Goal: Information Seeking & Learning: Learn about a topic

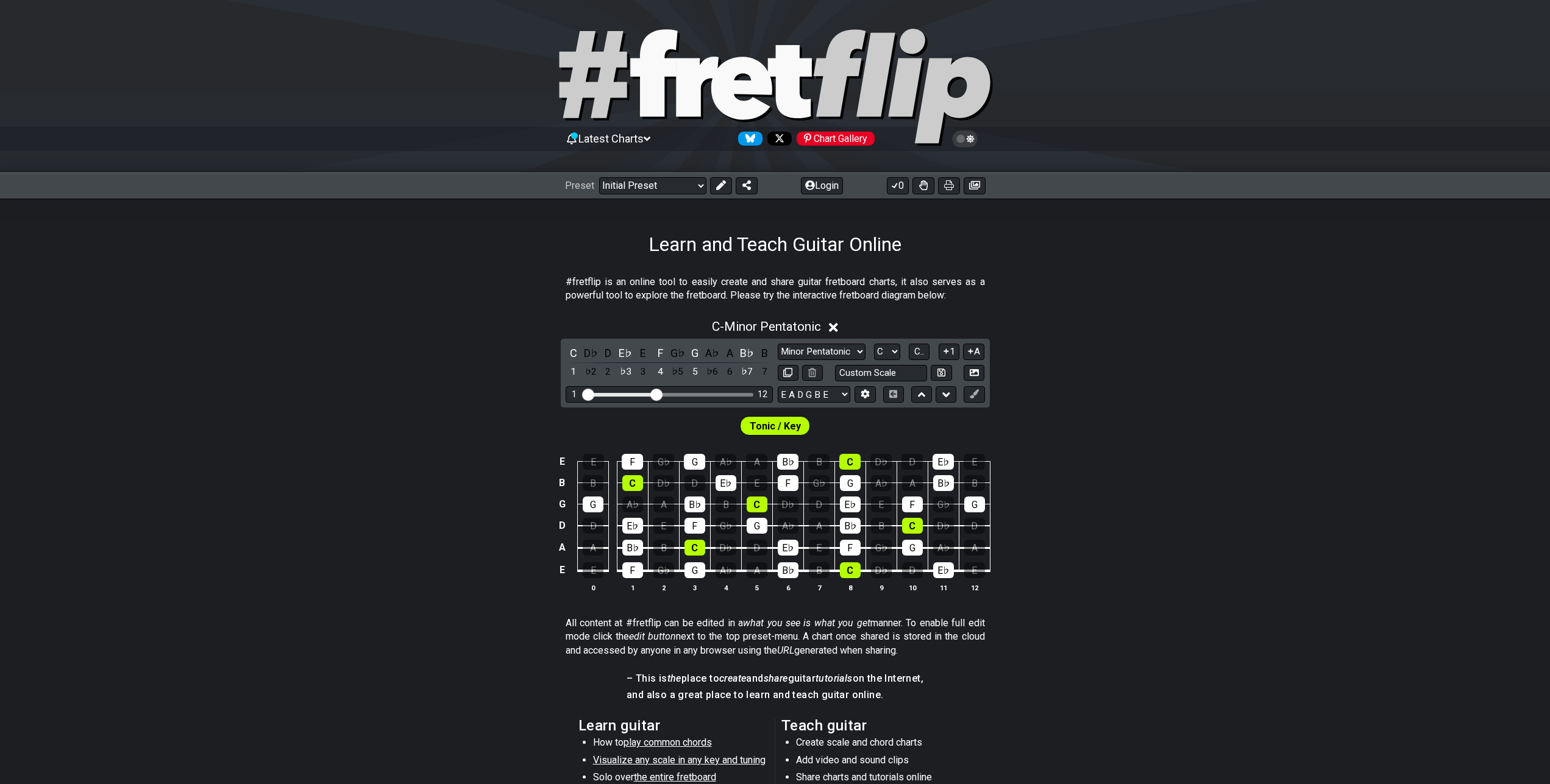
scroll to position [62, 0]
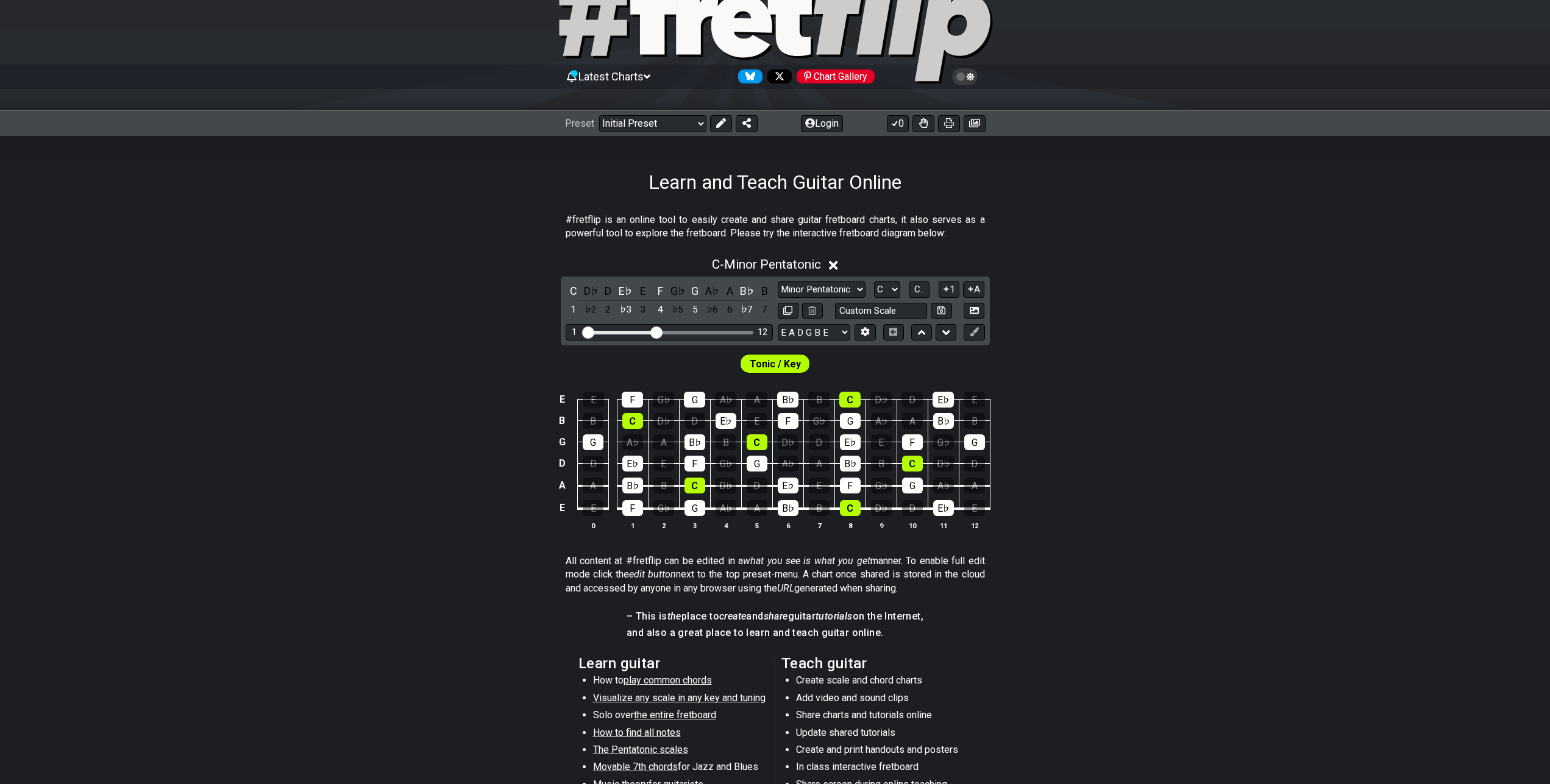
click at [778, 324] on select "E A D G B E E A D G B E E A D G B E B E A D F♯ B A D G C E A D A D G B E E♭ A♭ …" at bounding box center [814, 332] width 73 height 16
select select "C G C F A D"
click option "C G C F A D" at bounding box center [0, 0] width 0 height 0
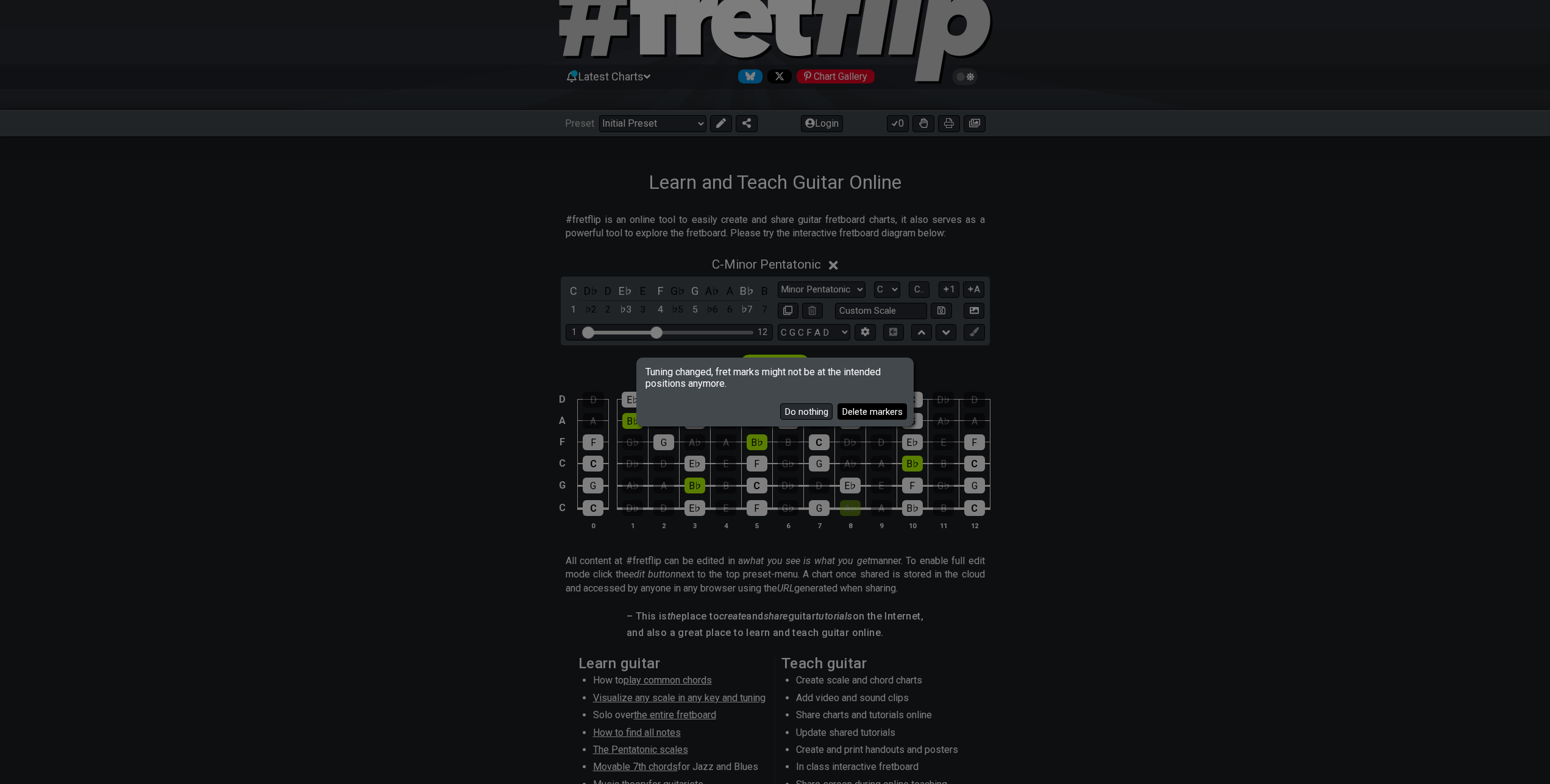
click at [862, 416] on button "Delete markers" at bounding box center [872, 411] width 69 height 16
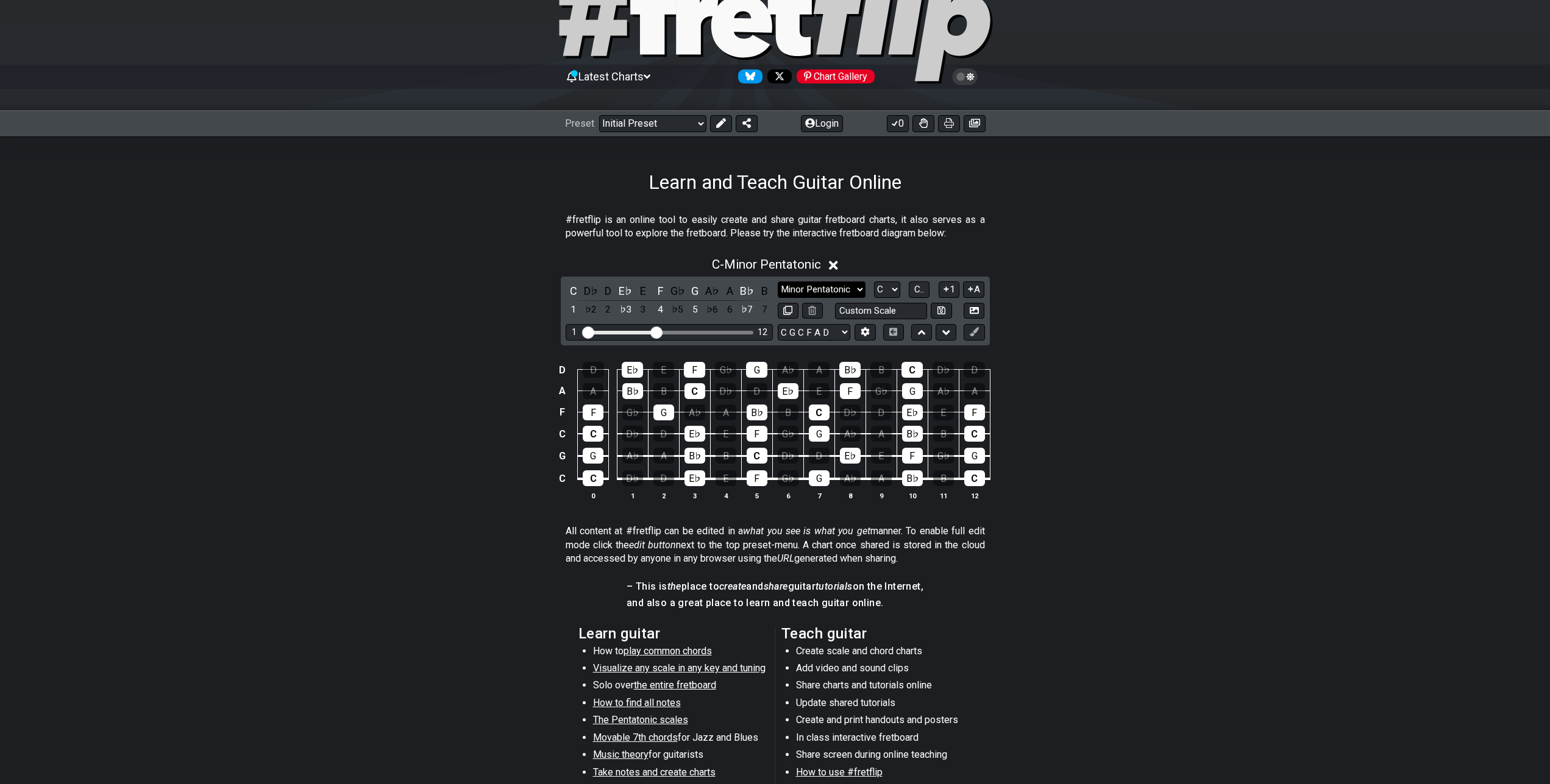
click at [778, 281] on select "Minor Pentatonic Click to edit Minor Pentatonic Major Pentatonic Minor Blues Ma…" at bounding box center [822, 289] width 88 height 16
click option "Phrygian" at bounding box center [0, 0] width 0 height 0
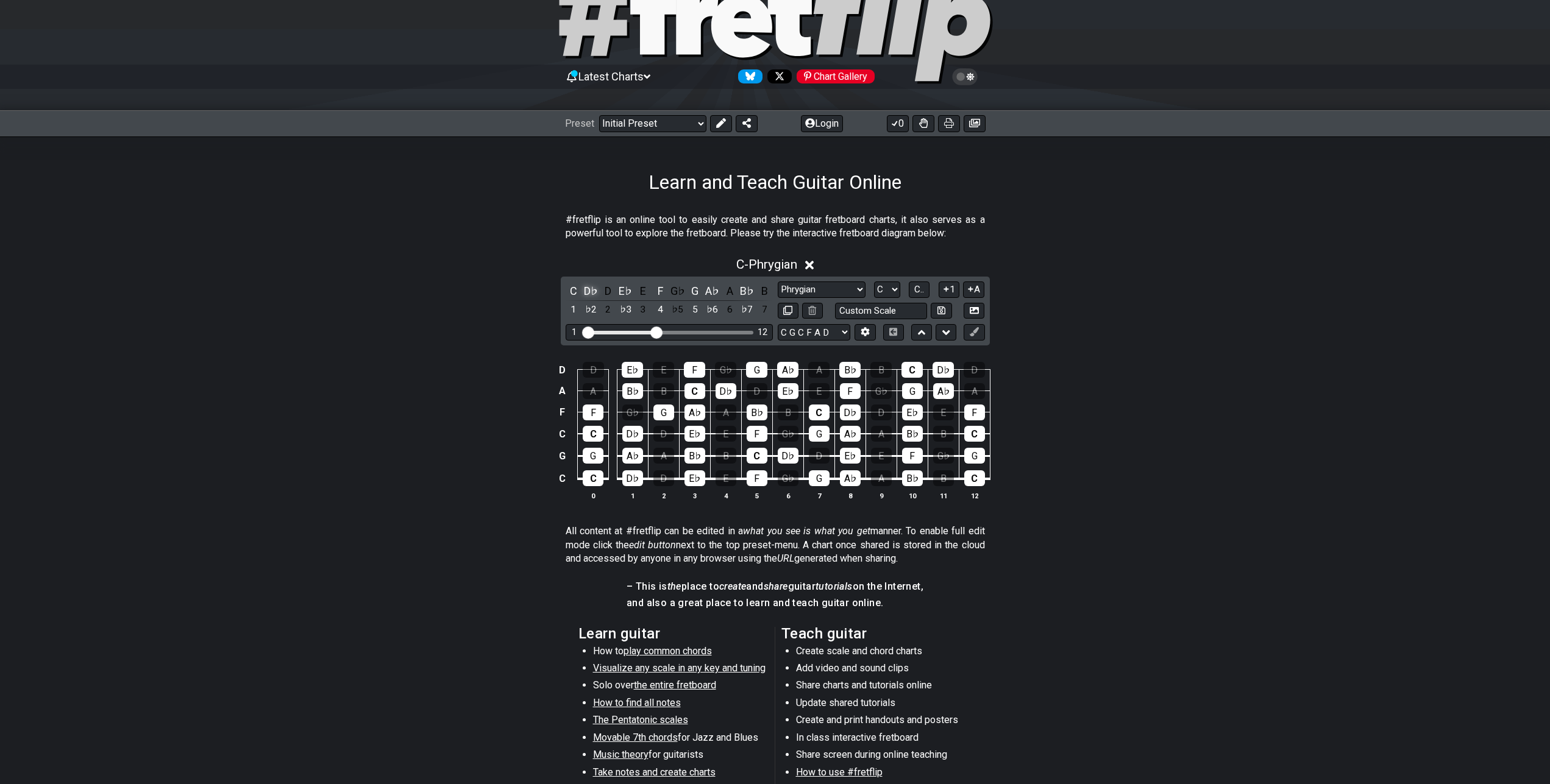
click at [587, 291] on div "D♭" at bounding box center [590, 291] width 16 height 16
click at [587, 291] on div "C♯" at bounding box center [590, 291] width 16 height 16
click at [592, 288] on div "C♯" at bounding box center [590, 291] width 16 height 16
click at [592, 291] on div "D♭" at bounding box center [590, 291] width 16 height 16
click at [778, 281] on select "Minor Pentatonic Click to edit Minor Pentatonic Major Pentatonic Minor Blues Ma…" at bounding box center [822, 289] width 88 height 16
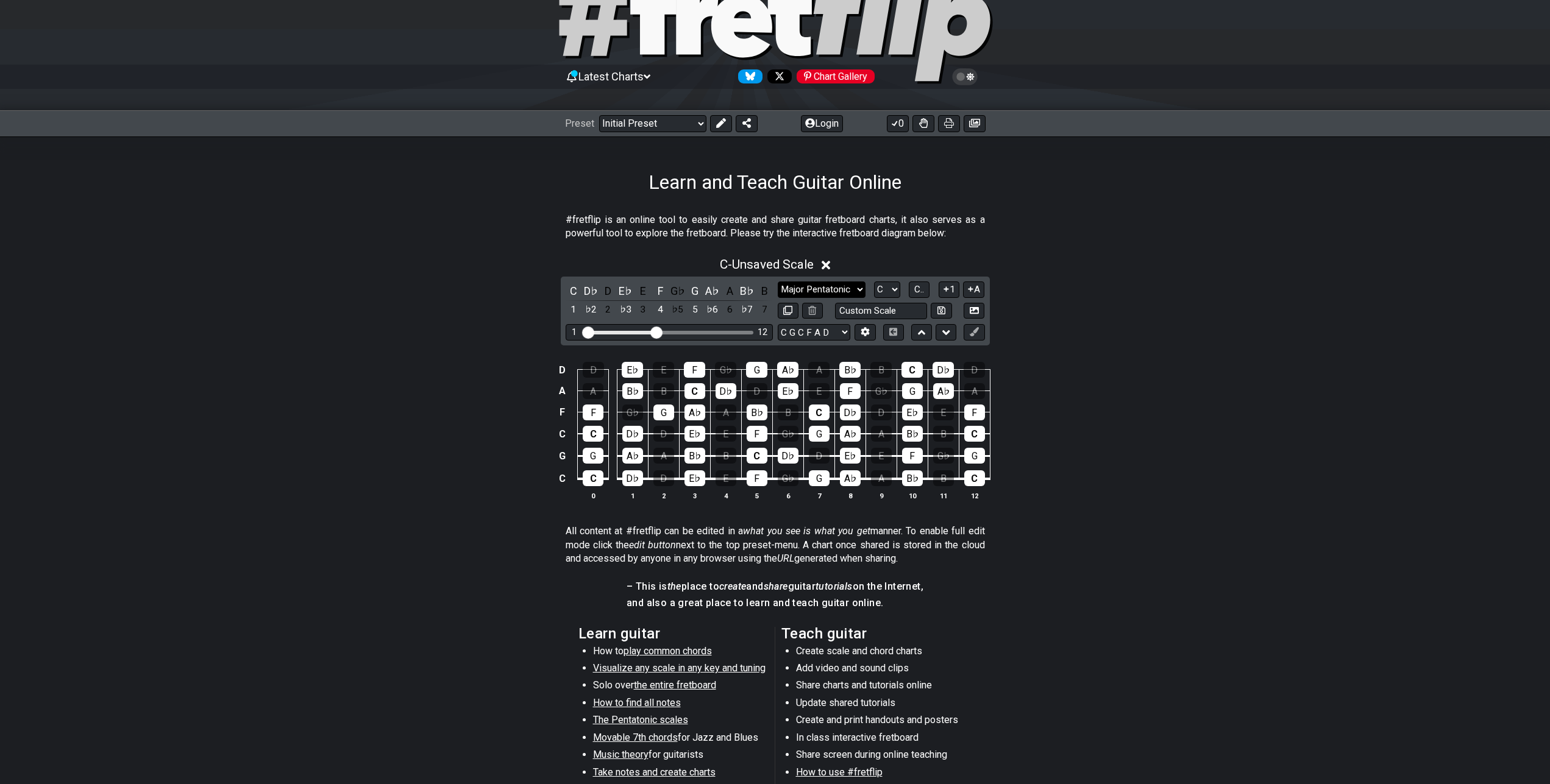
click option "Major Pentatonic" at bounding box center [0, 0] width 0 height 0
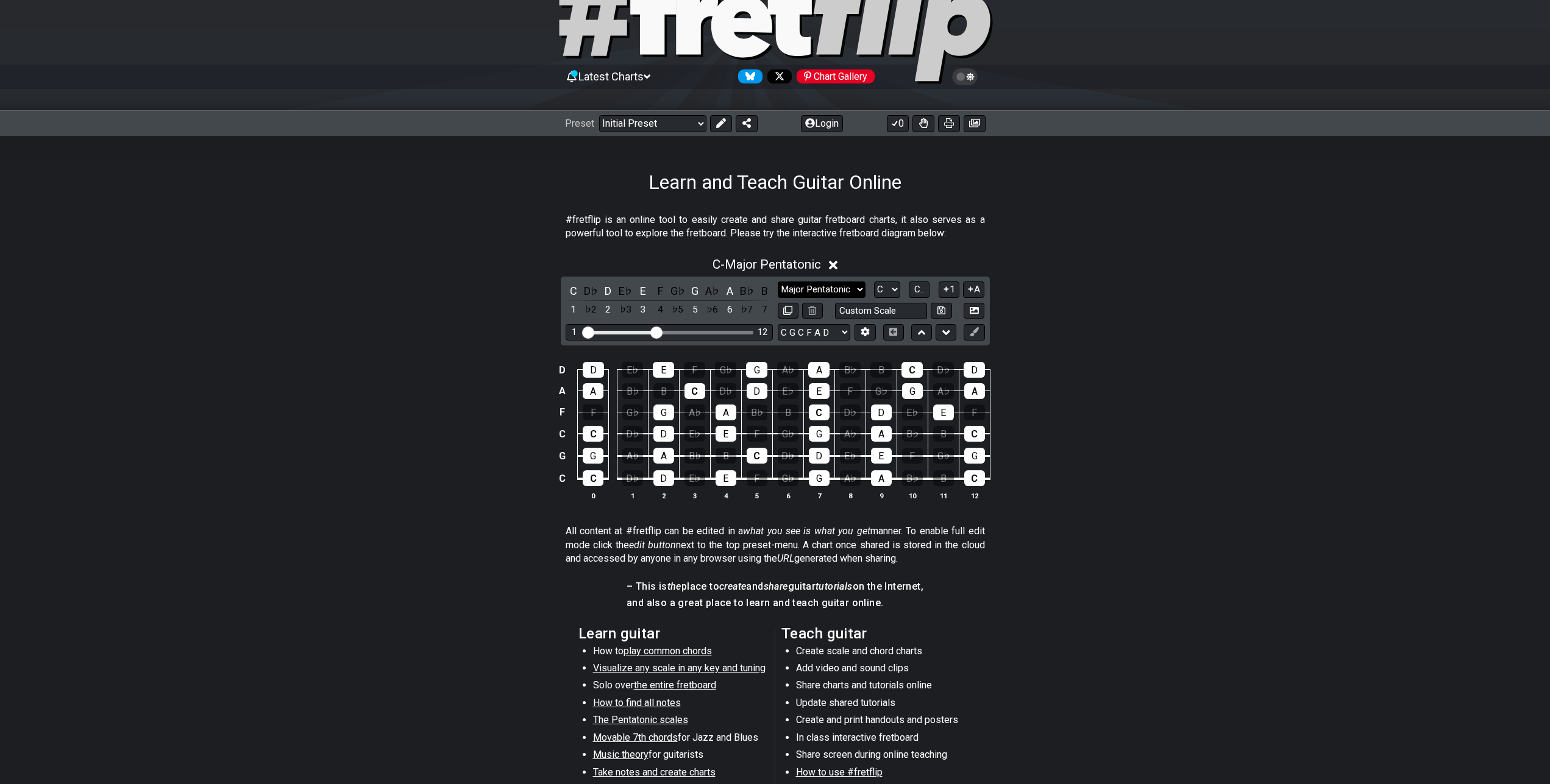
click at [778, 281] on select "Minor Pentatonic Click to edit Minor Pentatonic Major Pentatonic Minor Blues Ma…" at bounding box center [822, 289] width 88 height 16
click option "Phrygian" at bounding box center [0, 0] width 0 height 0
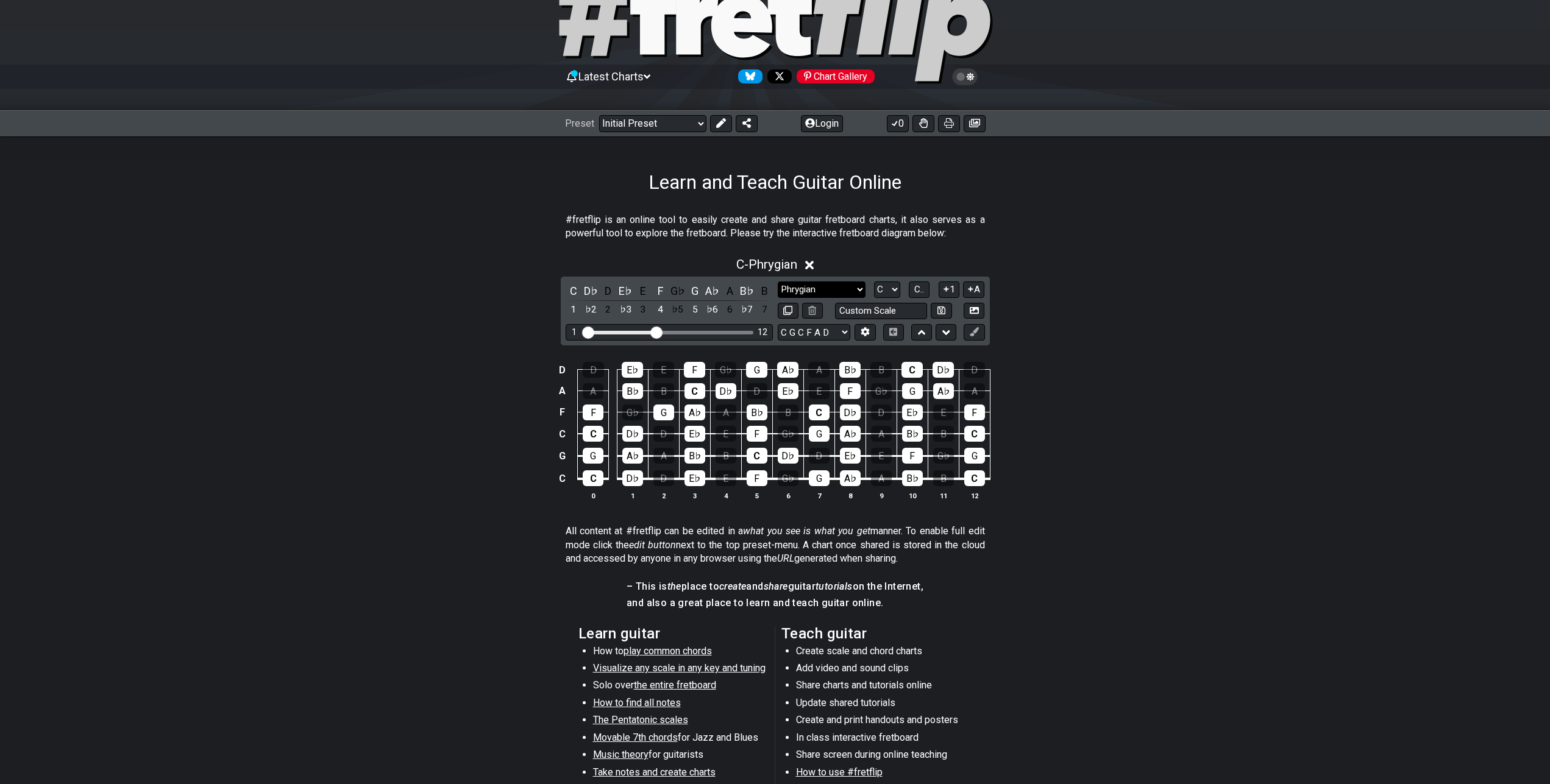
click at [778, 281] on select "Minor Pentatonic Click to edit Minor Pentatonic Major Pentatonic Minor Blues Ma…" at bounding box center [822, 289] width 88 height 16
click option "Melodic Minor" at bounding box center [0, 0] width 0 height 0
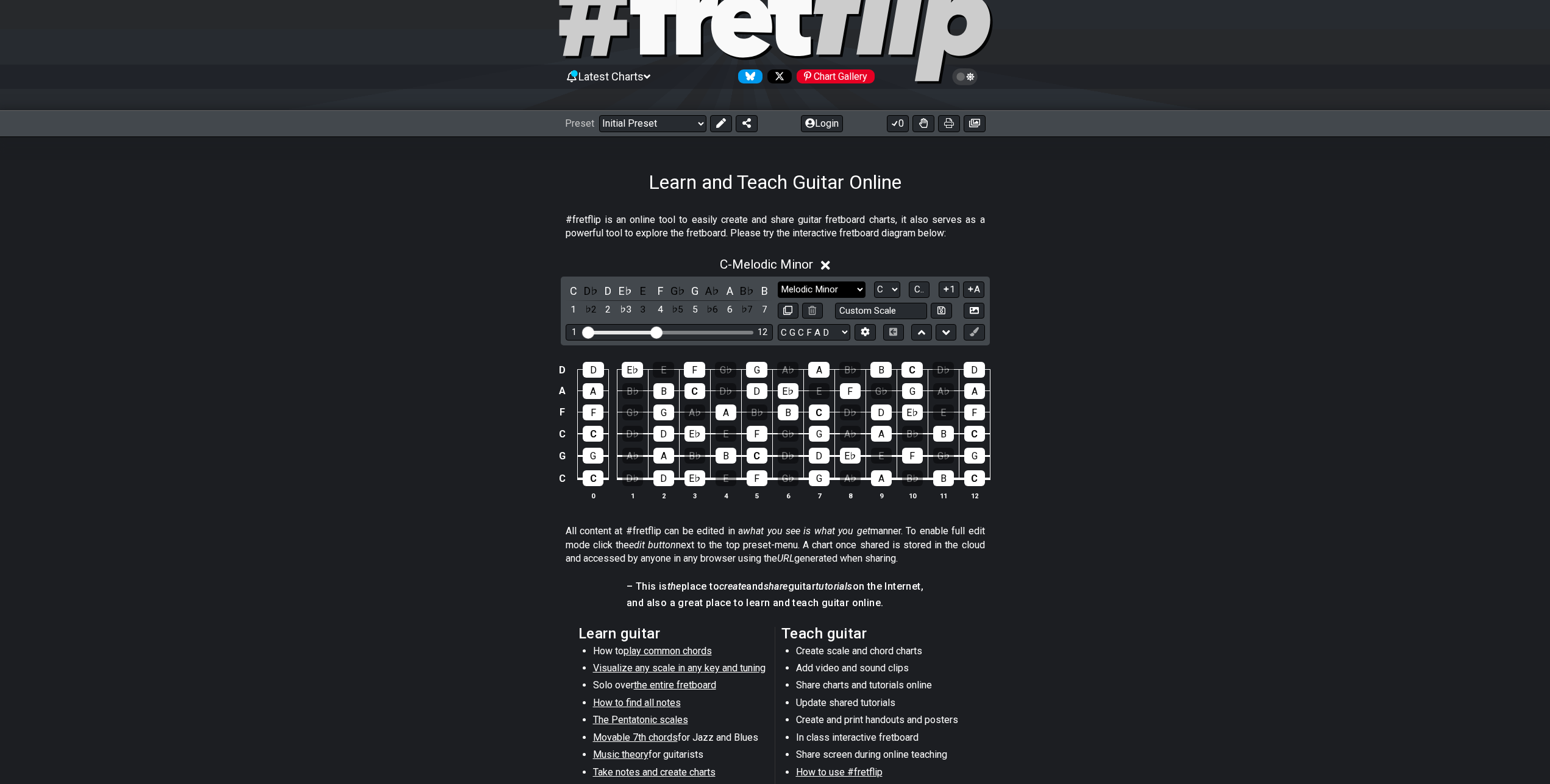
click at [778, 281] on select "Minor Pentatonic Click to edit Minor Pentatonic Major Pentatonic Minor Blues Ma…" at bounding box center [822, 289] width 88 height 16
click at [1045, 370] on div "D D E♭ E F G♭ G A♭ A B♭ B C D♭ D A A B♭ B C D♭ D E♭ E F G♭ G A♭ A F F G♭ G A♭ A…" at bounding box center [775, 432] width 1550 height 171
click at [778, 281] on select "Minor Pentatonic Click to edit Minor Pentatonic Major Pentatonic Minor Blues Ma…" at bounding box center [822, 289] width 88 height 16
click at [914, 284] on button "C.." at bounding box center [919, 289] width 21 height 16
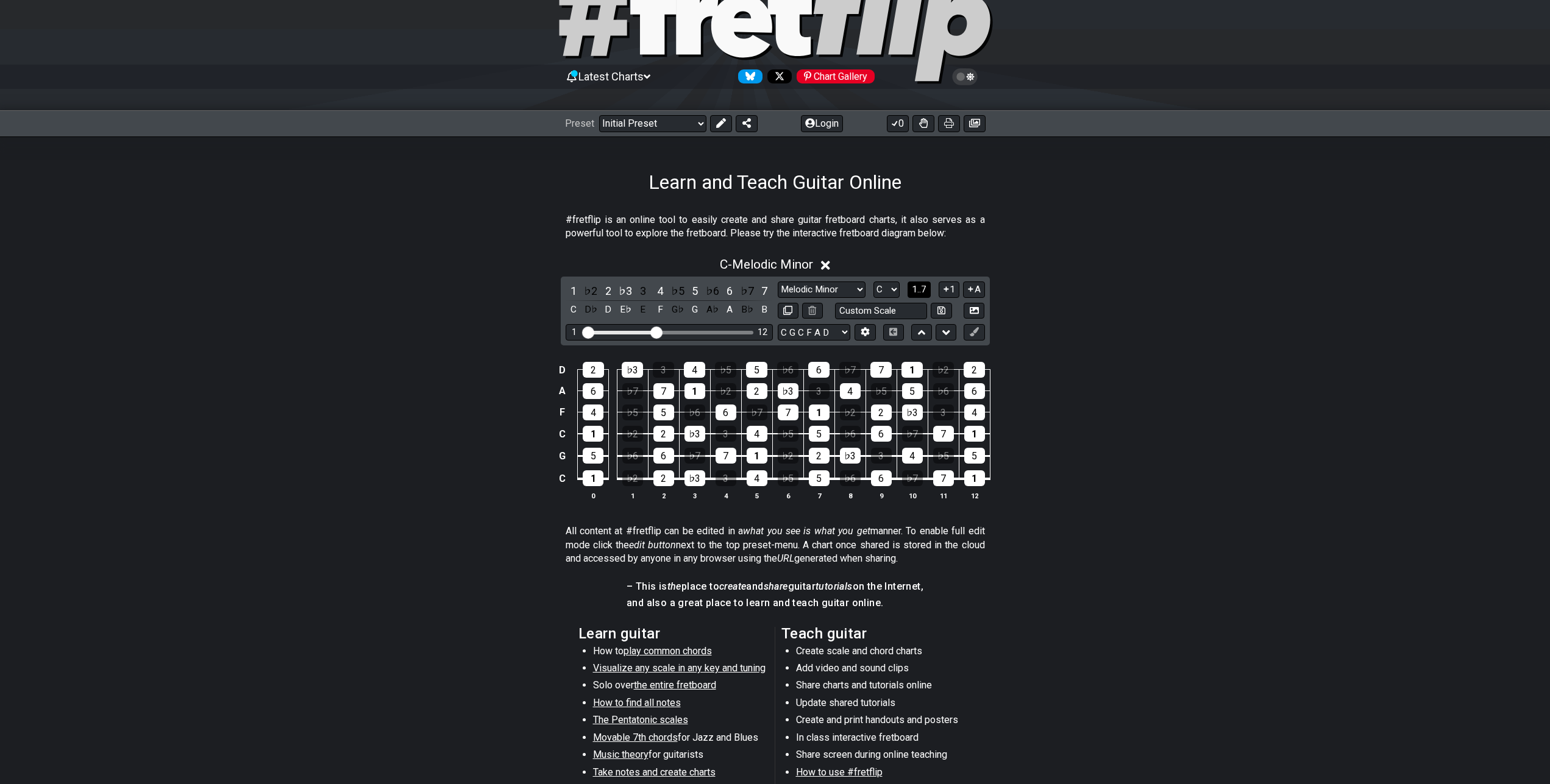
click at [920, 288] on span "1..7" at bounding box center [919, 289] width 15 height 11
click at [922, 289] on span "..." at bounding box center [919, 289] width 5 height 11
click at [922, 289] on span "C.." at bounding box center [919, 289] width 10 height 11
click at [922, 289] on span "1..7" at bounding box center [919, 289] width 15 height 11
click at [922, 289] on span "..." at bounding box center [919, 289] width 5 height 11
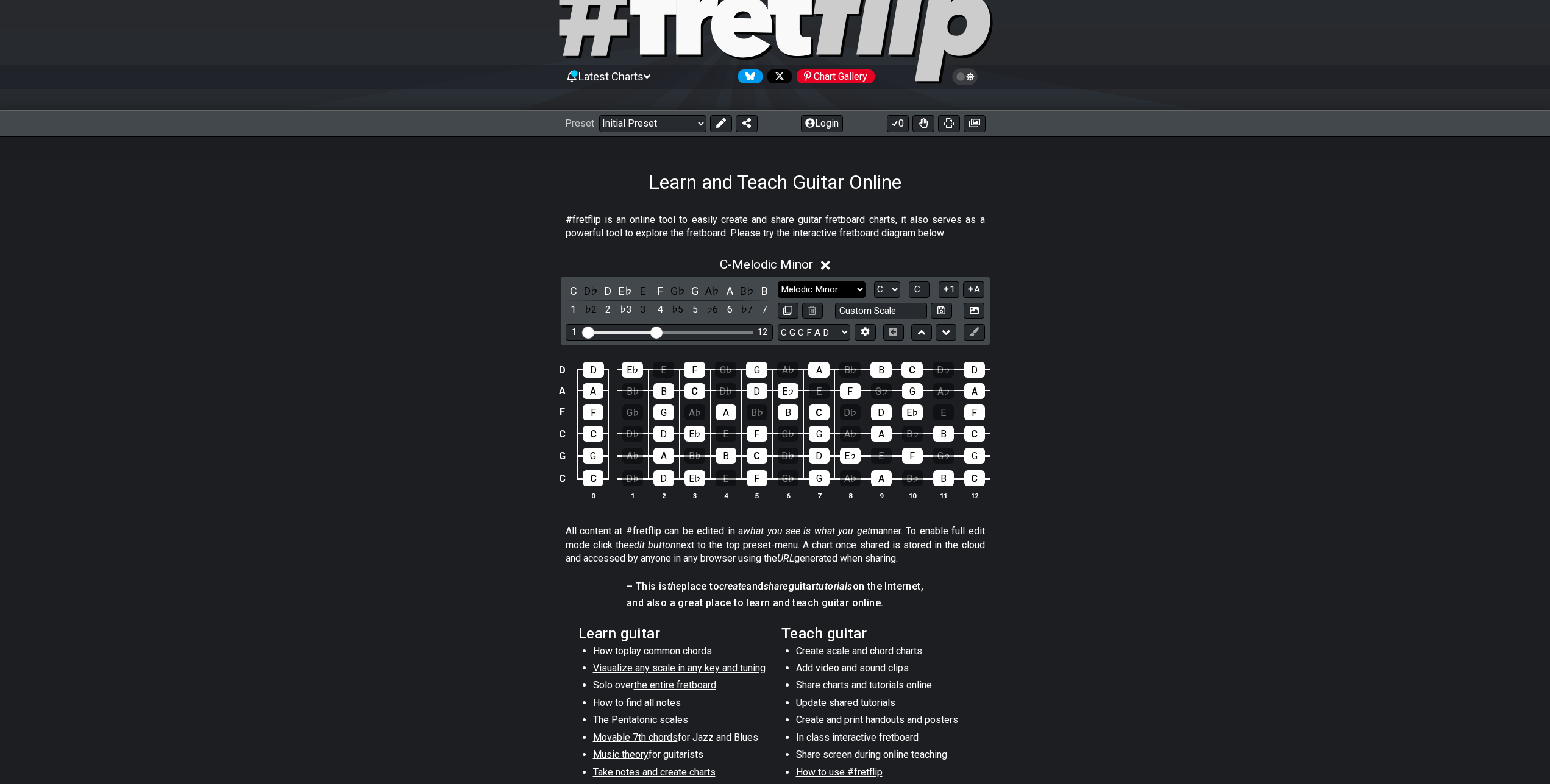
click at [778, 281] on select "Minor Pentatonic Click to edit Minor Pentatonic Major Pentatonic Minor Blues Ma…" at bounding box center [822, 289] width 88 height 16
click option "Diminished" at bounding box center [0, 0] width 0 height 0
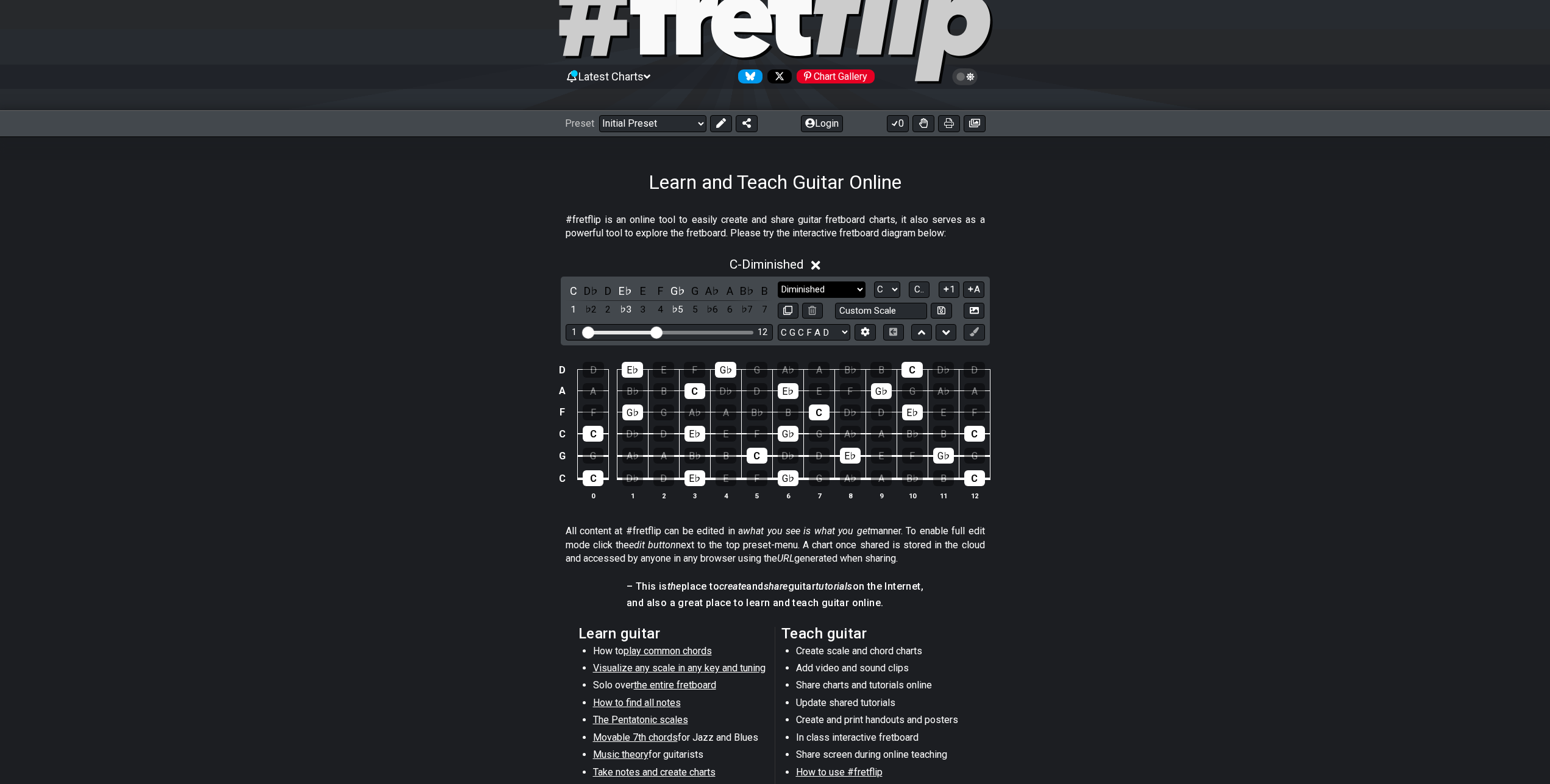
click at [778, 281] on select "Minor Pentatonic Click to edit Minor Pentatonic Major Pentatonic Minor Blues Ma…" at bounding box center [822, 289] width 88 height 16
select select "Minor / Aeolian"
click option "Minor / Aeolian" at bounding box center [0, 0] width 0 height 0
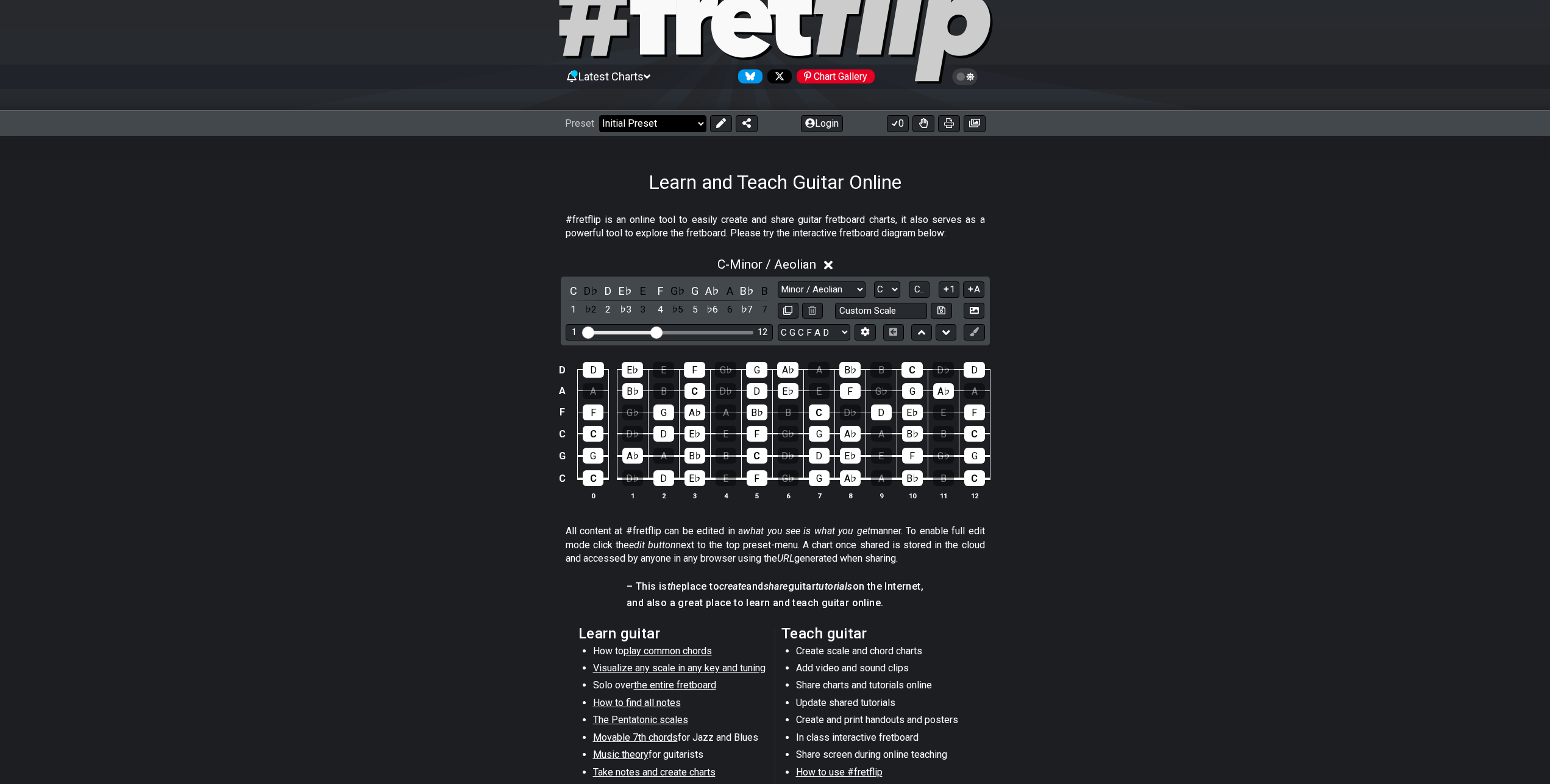
click at [600, 115] on select "Welcome to #fretflip! Initial Preset Custom Preset Minor Pentatonic Major Penta…" at bounding box center [653, 124] width 108 height 17
click option "All Guitar Scales" at bounding box center [0, 0] width 0 height 0
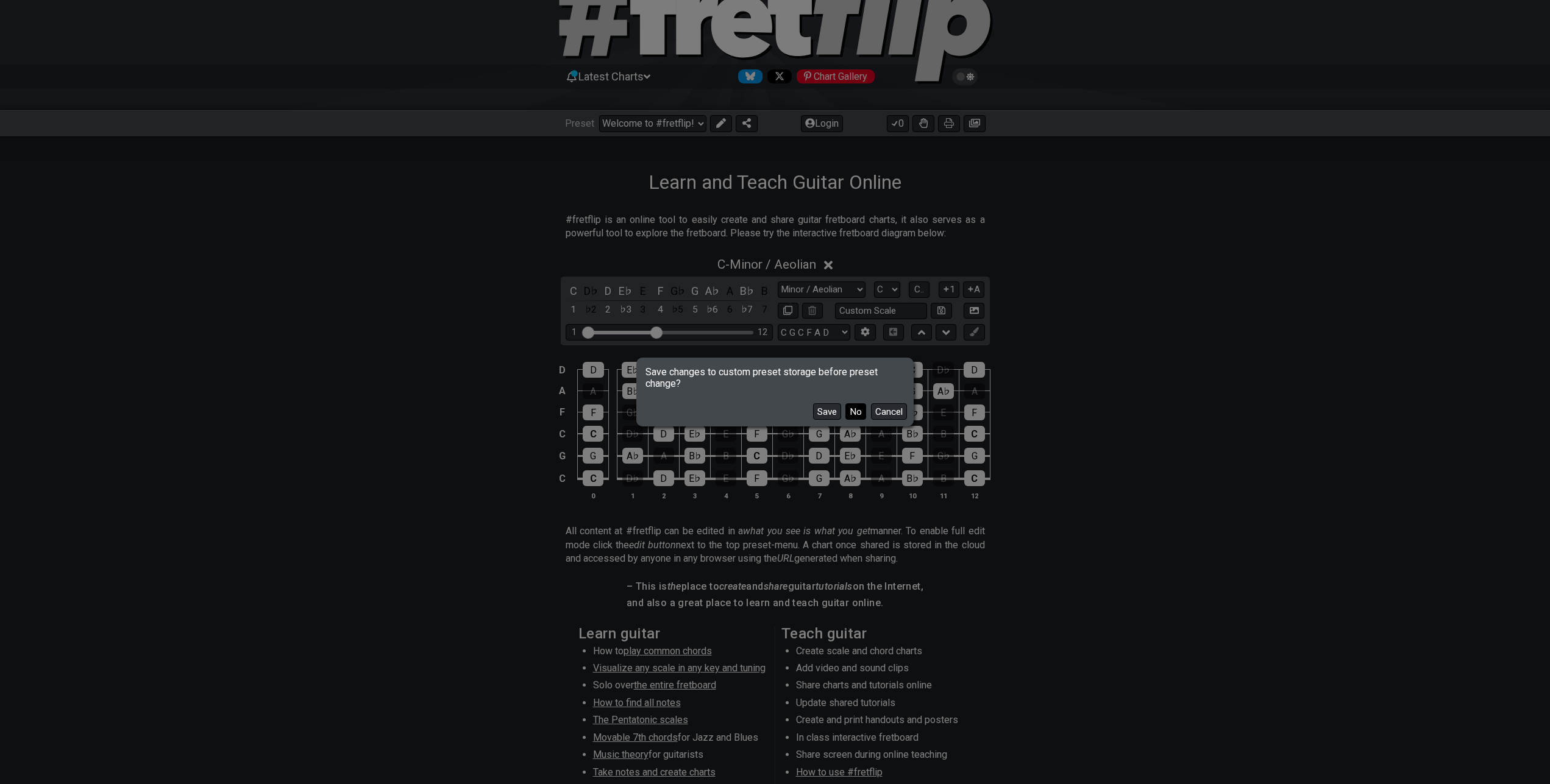
click at [854, 411] on button "No" at bounding box center [855, 411] width 21 height 16
select select "/guitar-scales"
select select "E A D G B E"
select select "Minor Pentatonic"
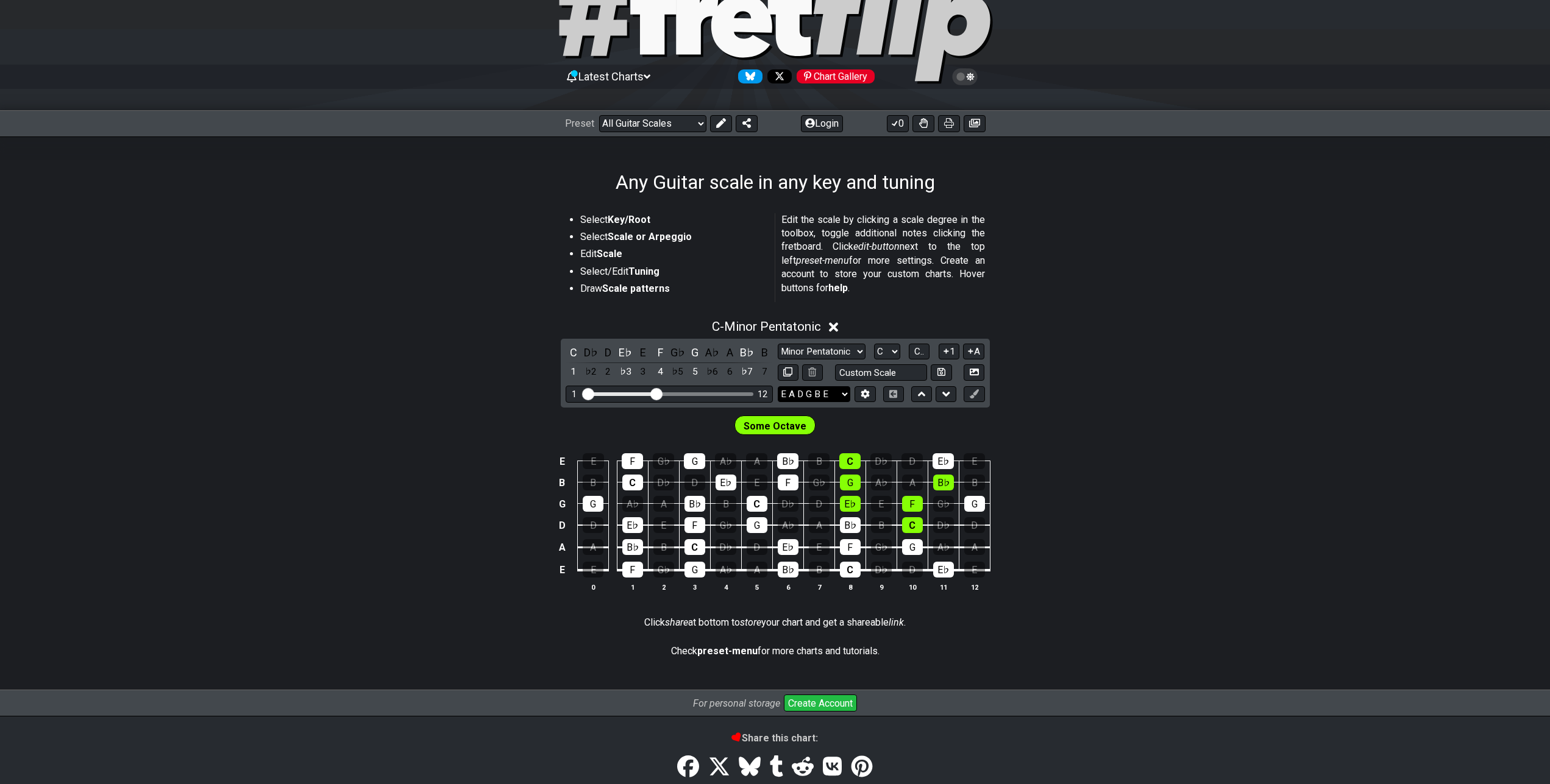
click at [778, 387] on select "E A D G B E E A D G B E E A D G B E B E A D F♯ B A D G C E A D A D G B E E♭ A♭ …" at bounding box center [814, 394] width 73 height 16
select select "C G C F A D"
click option "C G C F A D" at bounding box center [0, 0] width 0 height 0
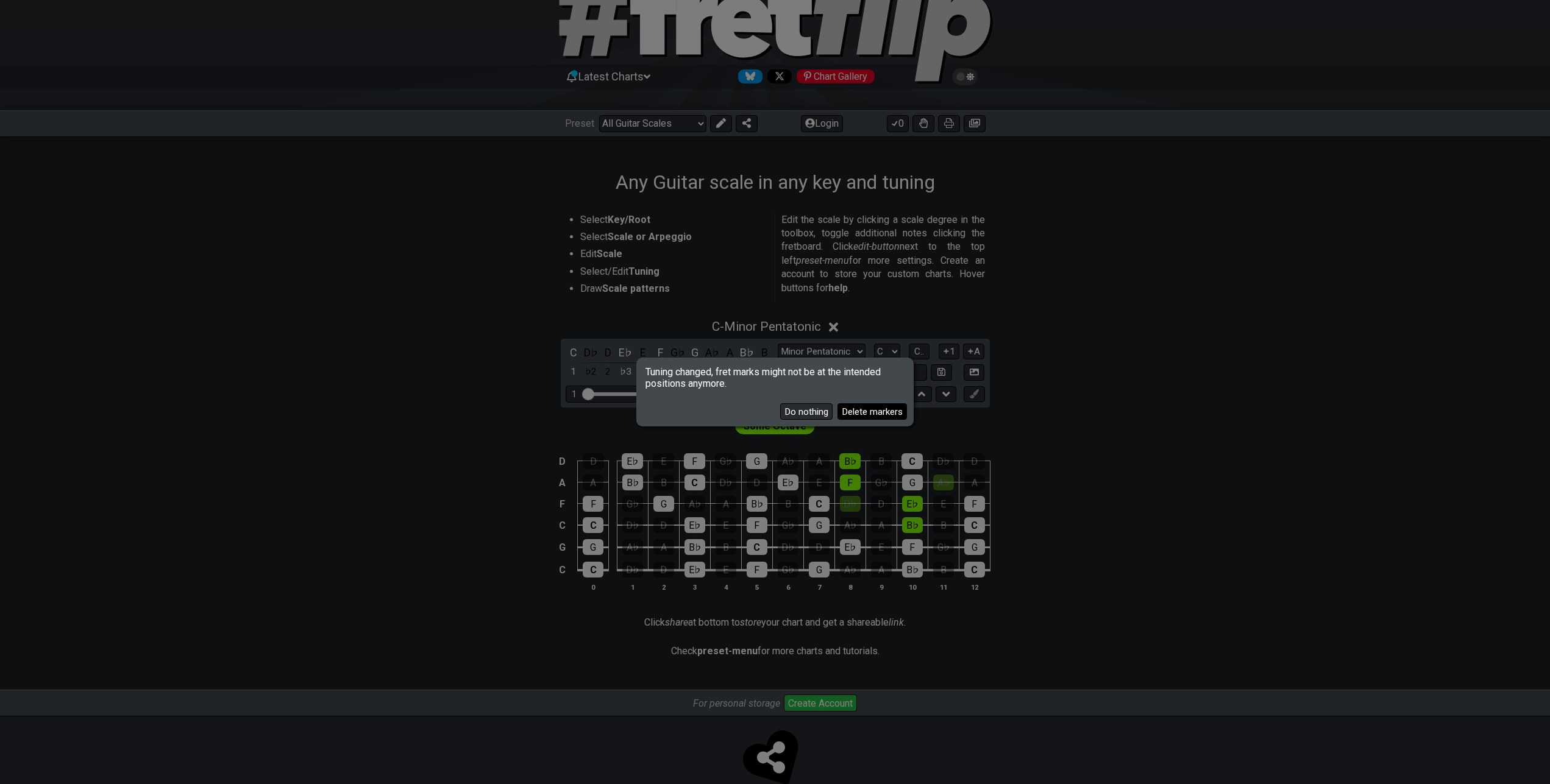
click at [860, 411] on button "Delete markers" at bounding box center [872, 411] width 69 height 16
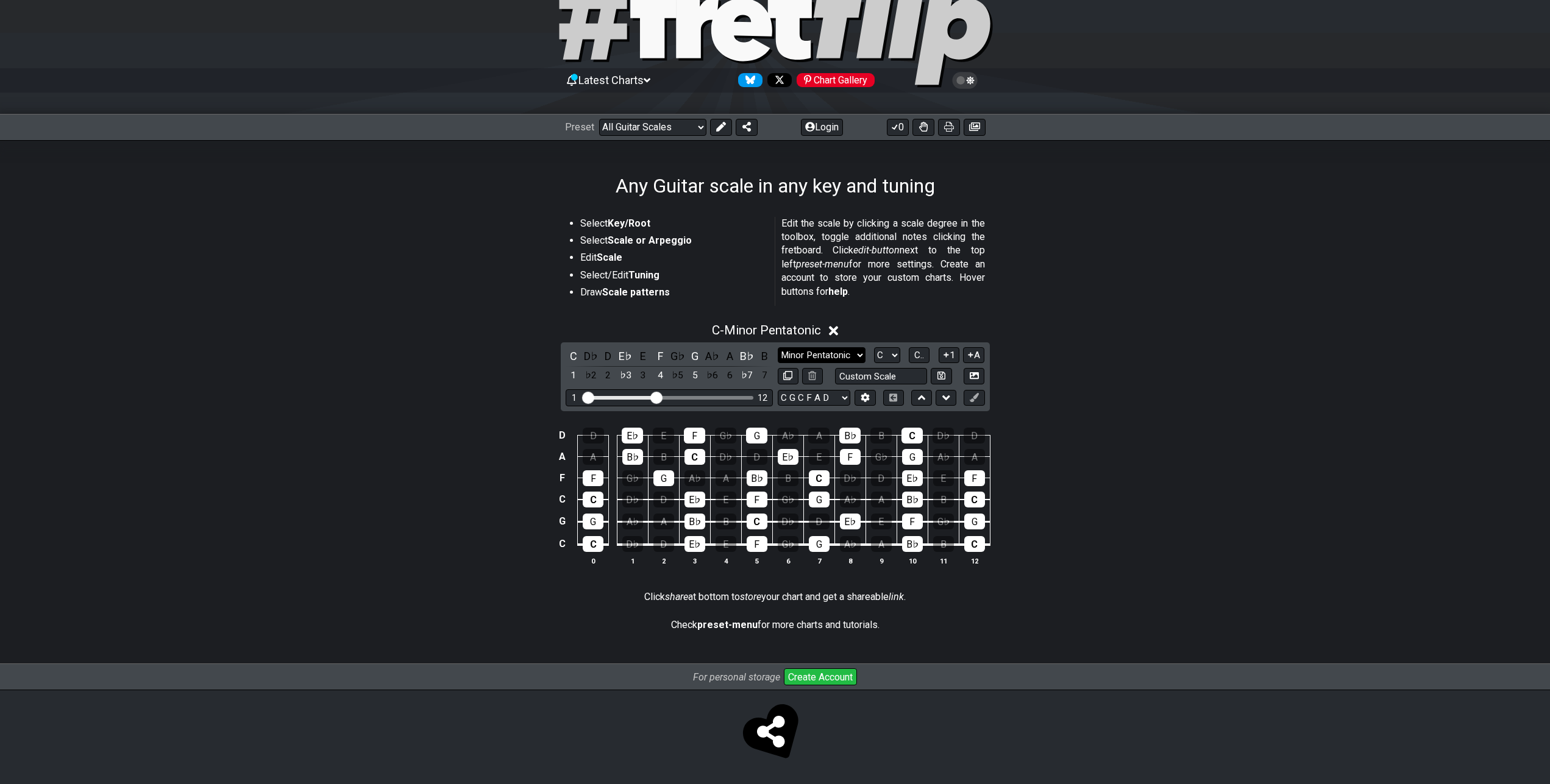
click at [778, 348] on select "Minor Pentatonic Root Minor Pentatonic Major Pentatonic Minor Blues Major Blues…" at bounding box center [822, 355] width 88 height 16
select select "Locrian"
click option "Locrian" at bounding box center [0, 0] width 0 height 0
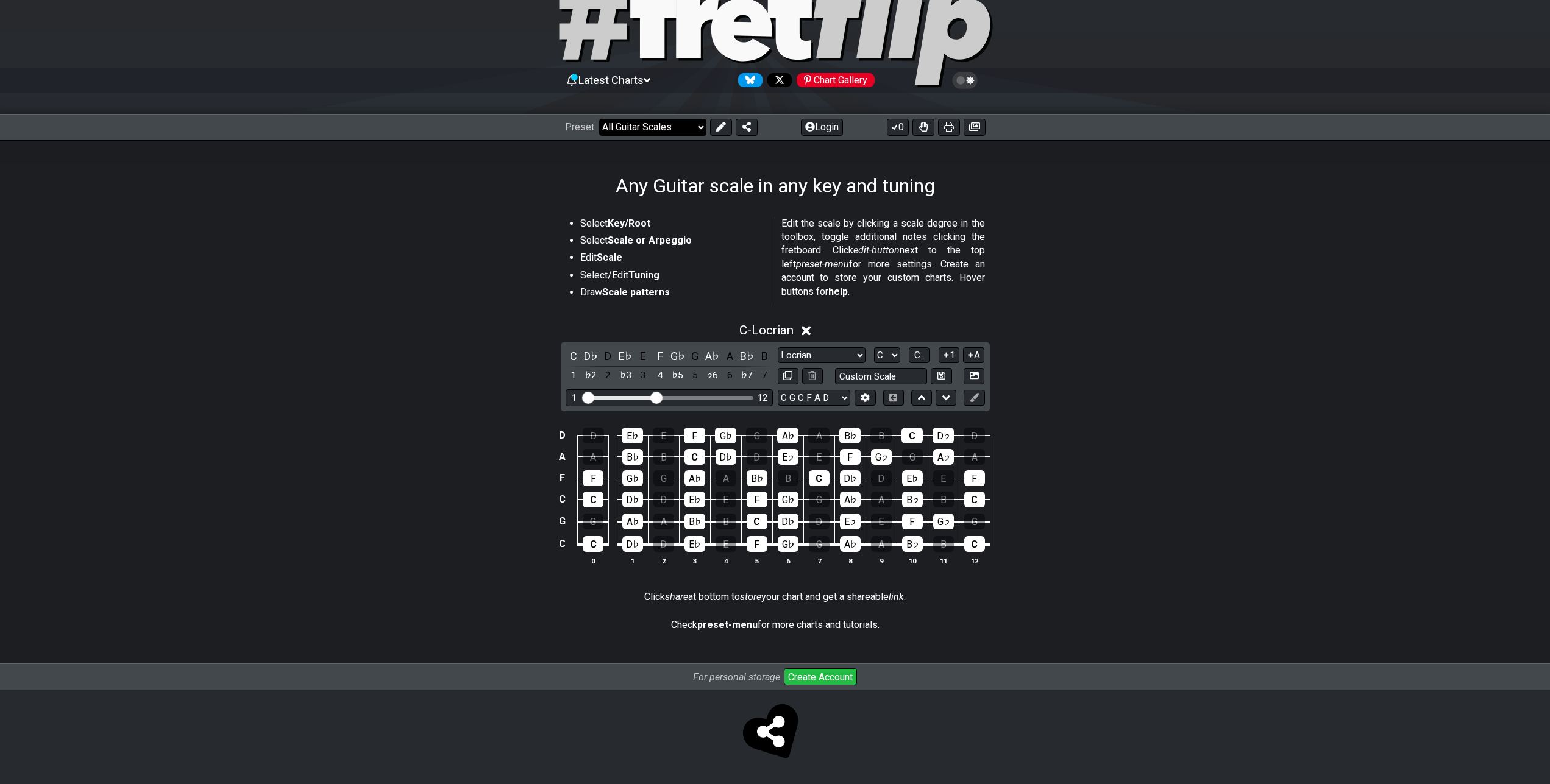
click at [600, 118] on select "Welcome to #fretflip! Initial Preset Custom Preset Minor Pentatonic Major Penta…" at bounding box center [653, 127] width 108 height 17
click at [1035, 320] on div "C - Locrian" at bounding box center [775, 327] width 1550 height 23
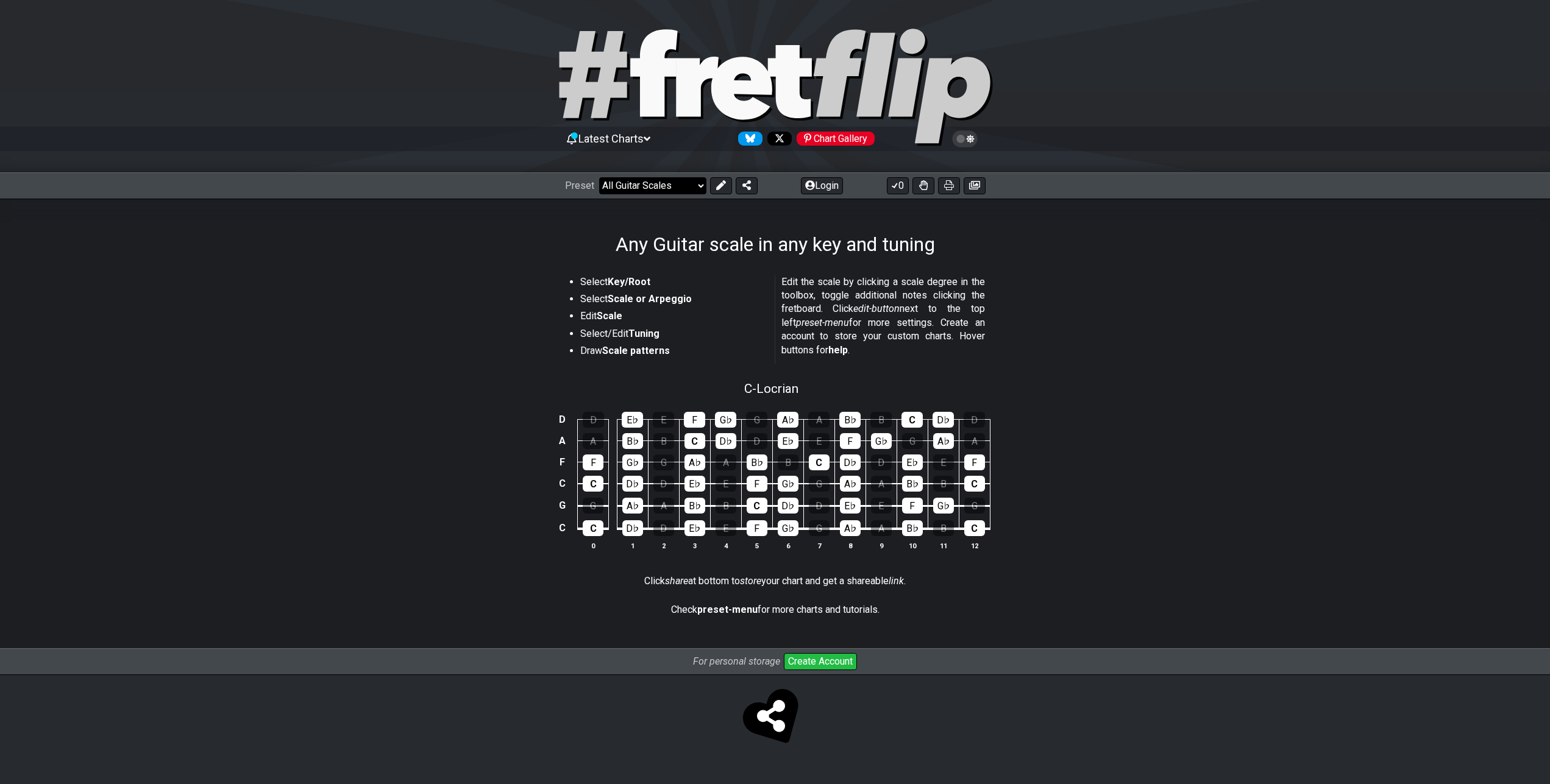
scroll to position [0, 0]
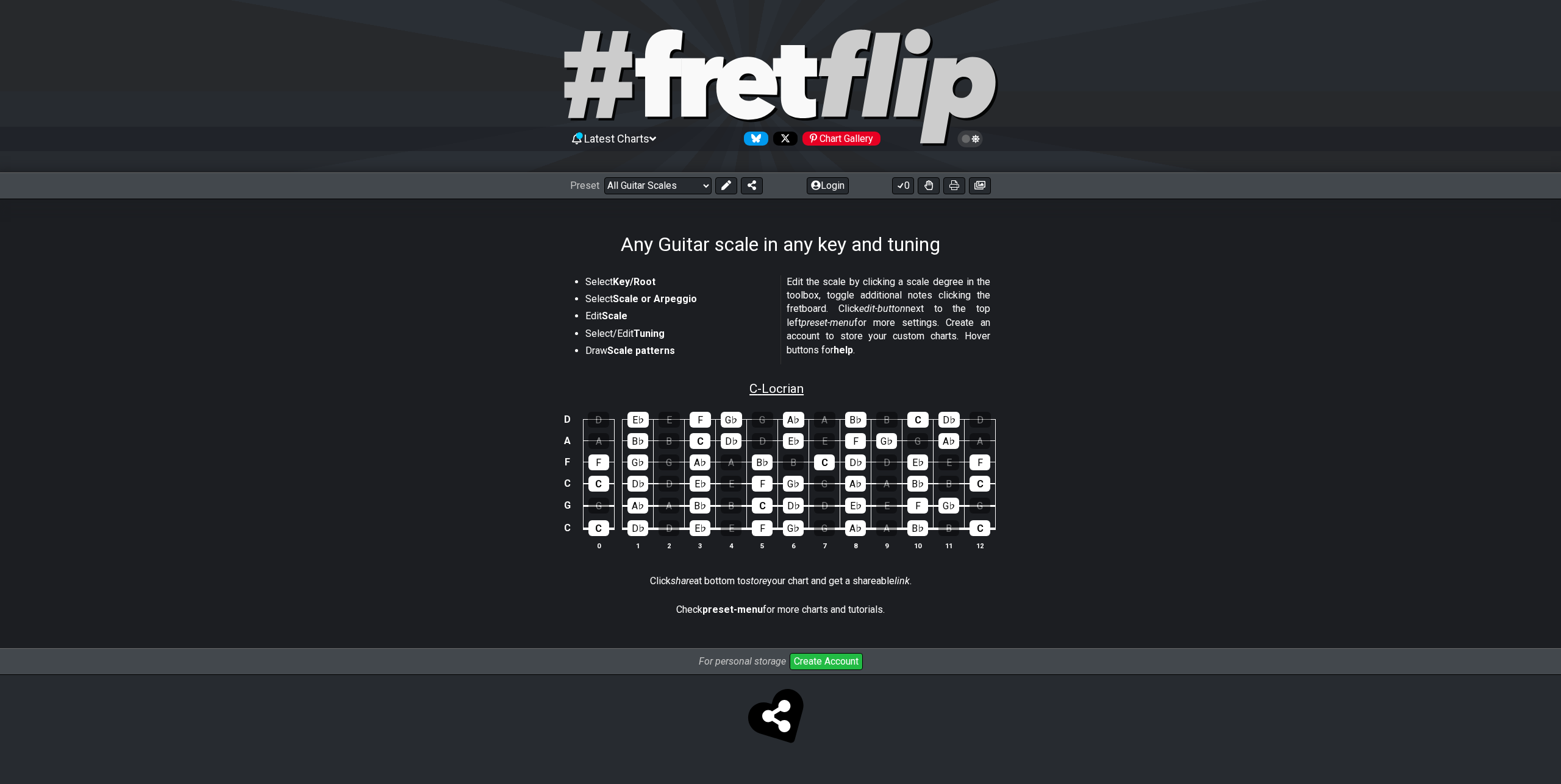
drag, startPoint x: 820, startPoint y: 383, endPoint x: 798, endPoint y: 382, distance: 22.0
click at [798, 382] on div "C - Locrian" at bounding box center [780, 384] width 1561 height 21
select select "Locrian"
select select "C"
select select "C G C F A D"
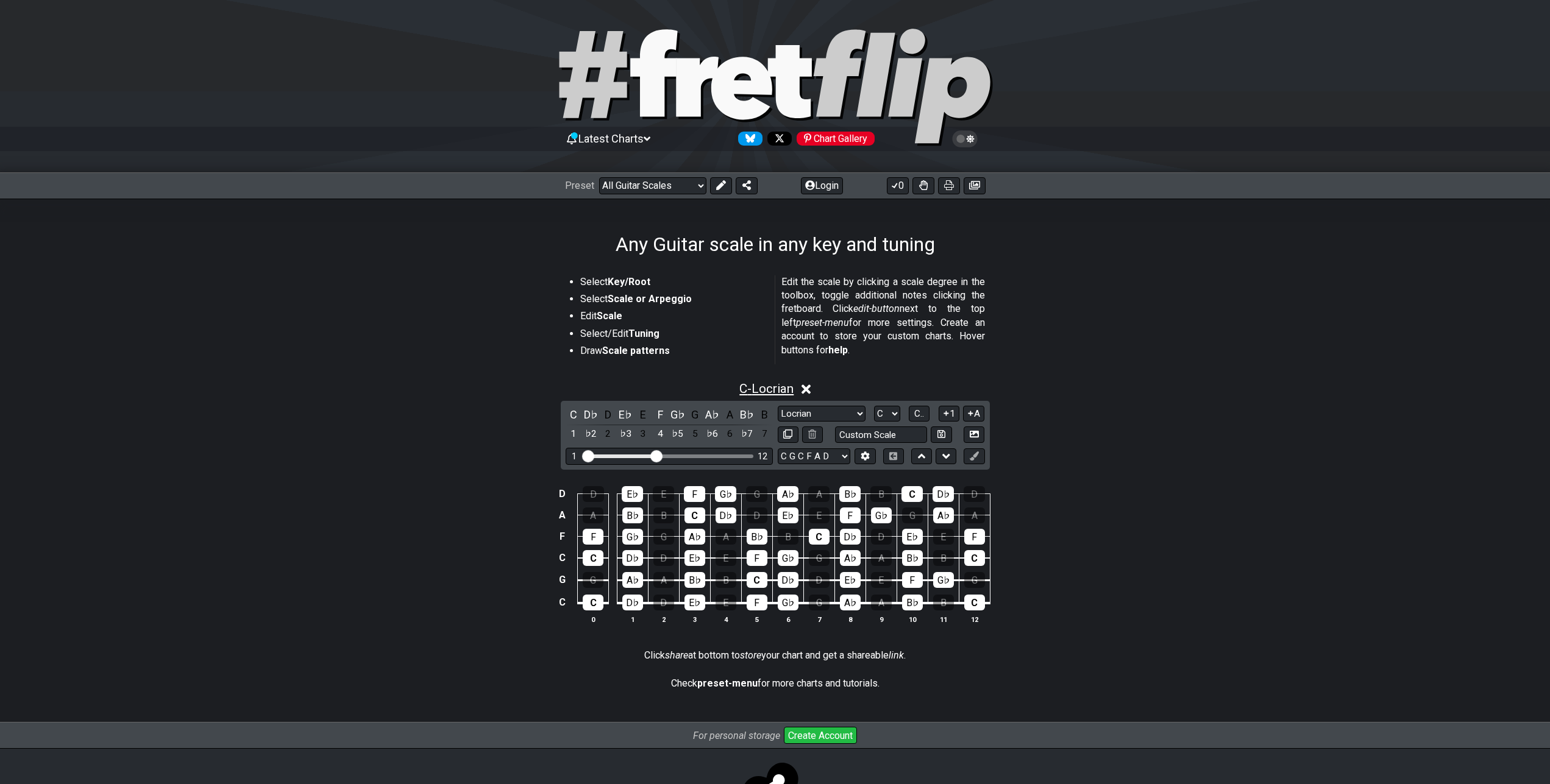
click at [792, 384] on span "C - Locrian" at bounding box center [766, 388] width 55 height 15
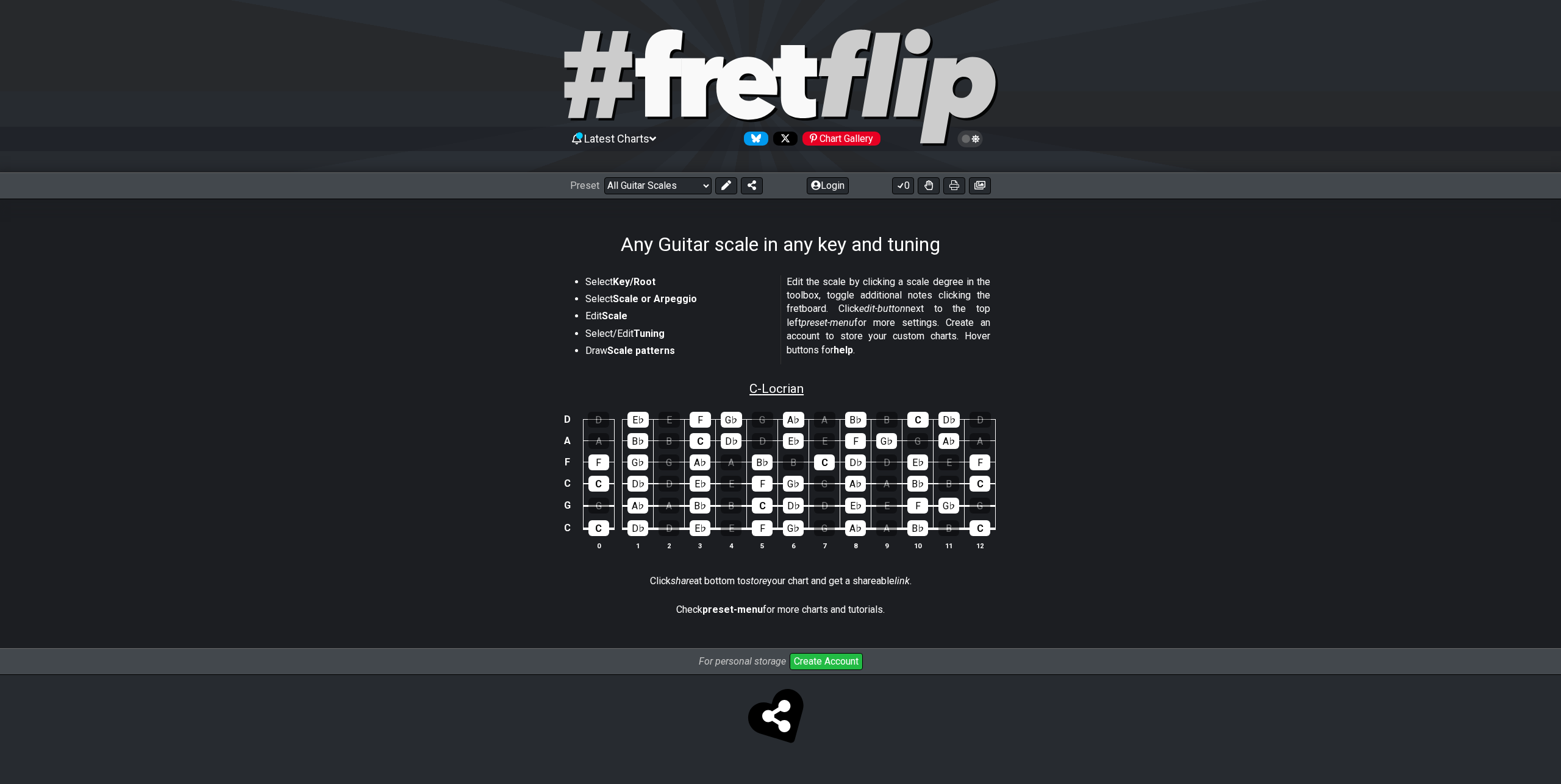
click at [792, 384] on span "C - Locrian" at bounding box center [777, 388] width 55 height 15
select select "Locrian"
select select "C"
select select "C G C F A D"
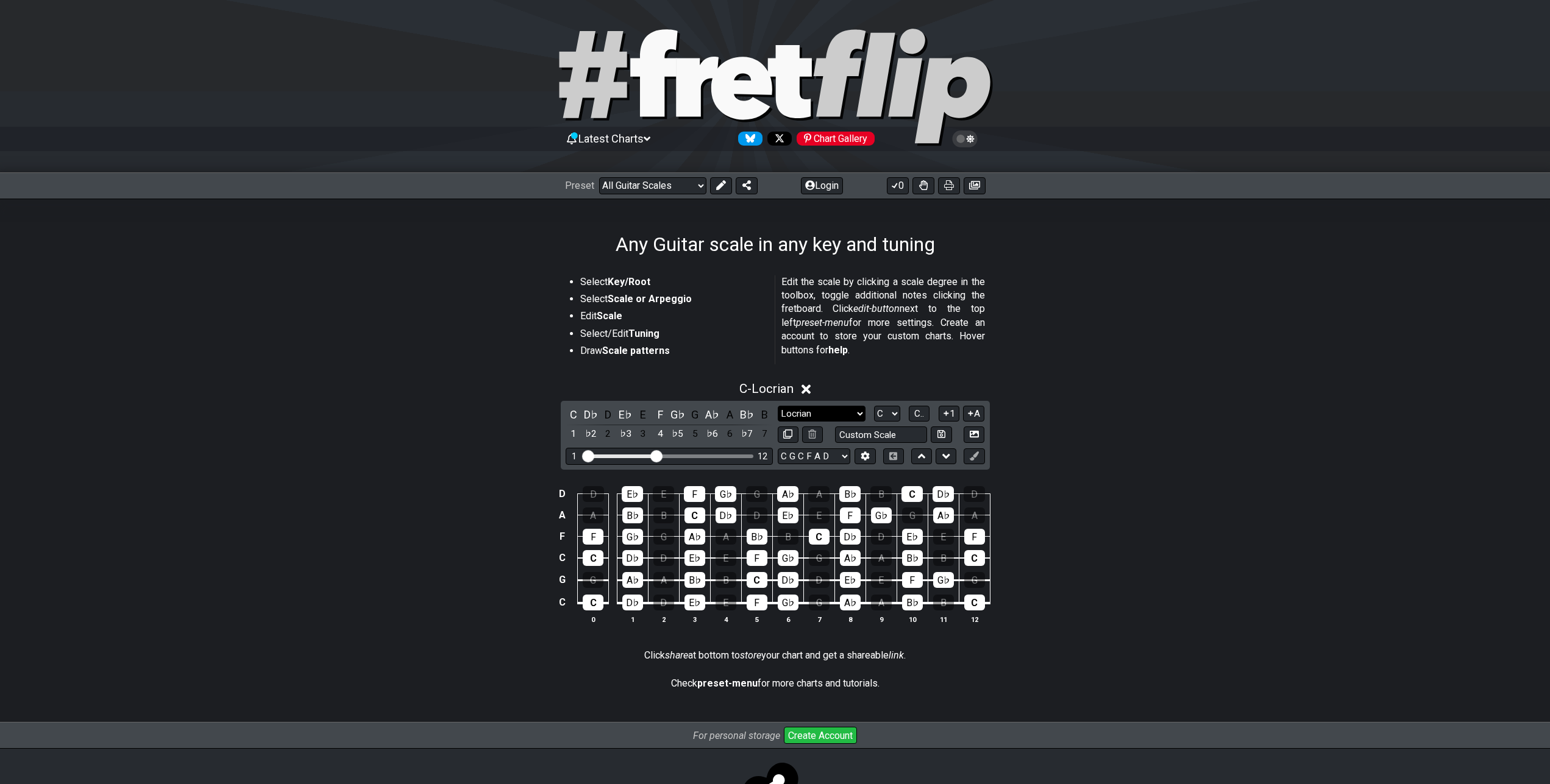
click at [778, 406] on select "Minor Pentatonic Root Minor Pentatonic Major Pentatonic Minor Blues Major Blues…" at bounding box center [822, 414] width 88 height 16
click option "Melodic Minor" at bounding box center [0, 0] width 0 height 0
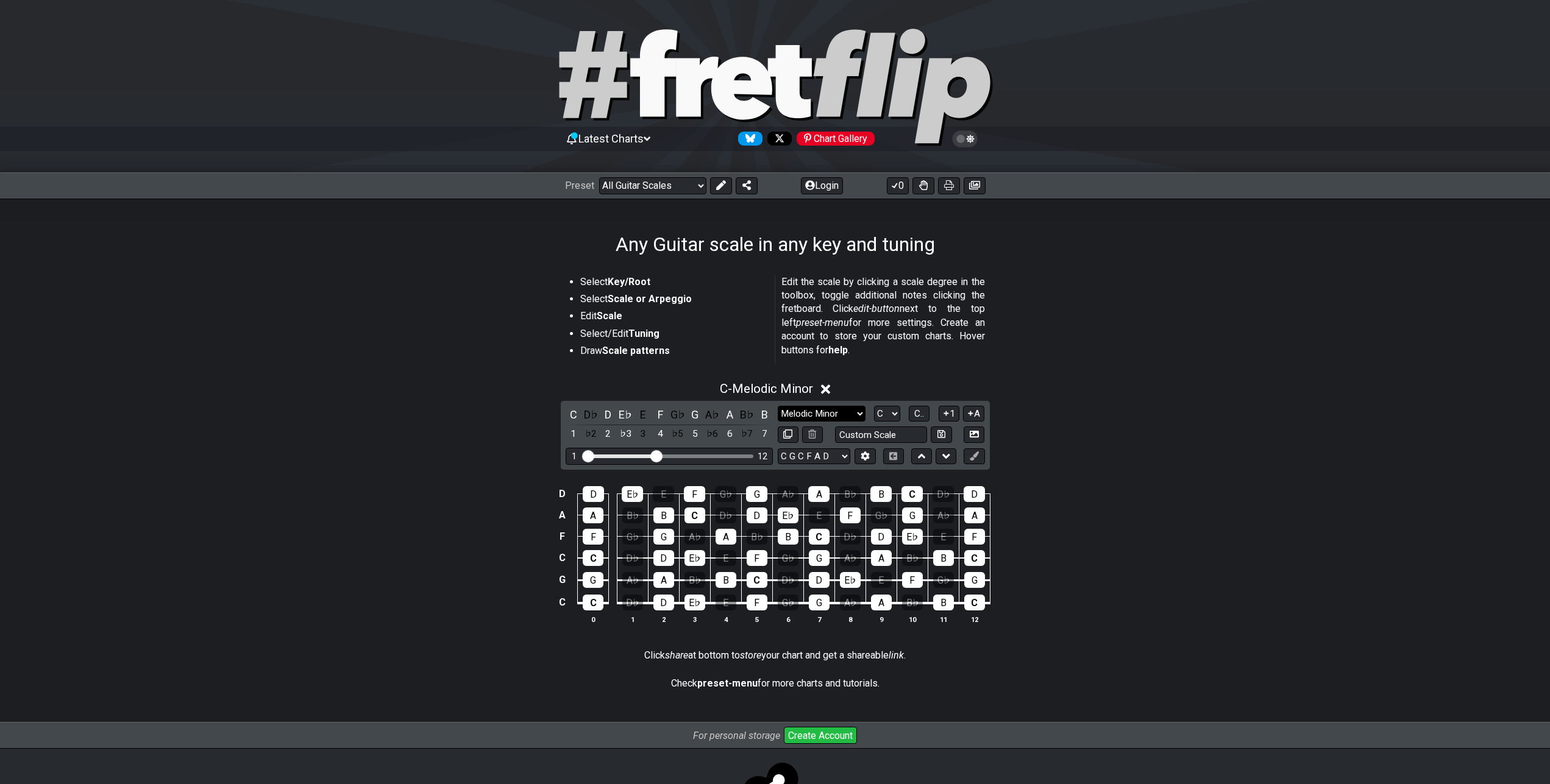
click at [778, 406] on select "Minor Pentatonic Root Minor Pentatonic Major Pentatonic Minor Blues Major Blues…" at bounding box center [822, 414] width 88 height 16
click option "Mixolydian" at bounding box center [0, 0] width 0 height 0
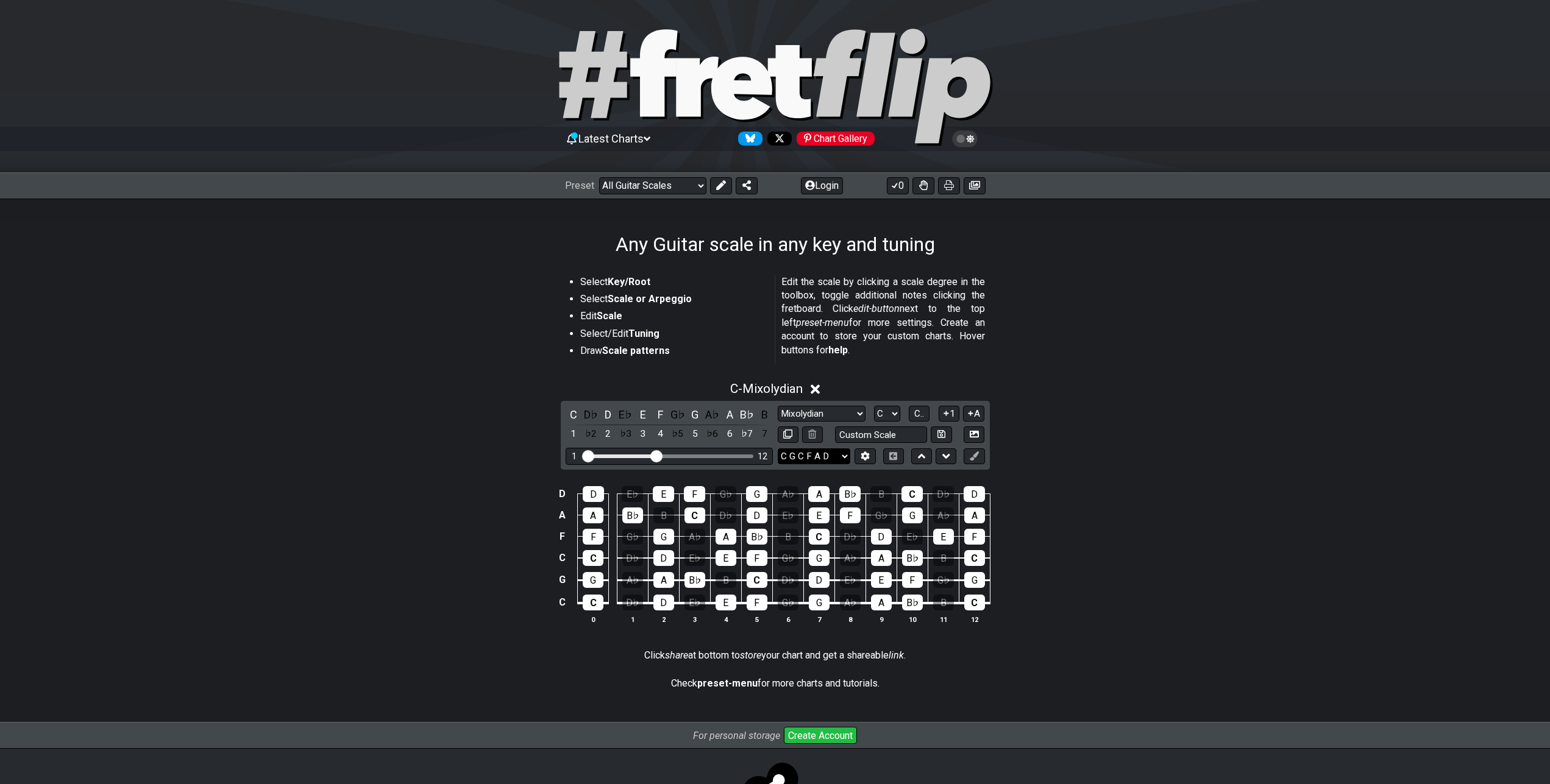
click at [778, 448] on select "E A D G B E E A D G B E E A D G B E B E A D F♯ B A D G C E A D A D G B E E♭ A♭ …" at bounding box center [814, 456] width 73 height 16
click at [1074, 447] on div "C - Mixolydian C D♭ D E♭ E F G♭ G A♭ A B♭ B 1 ♭2 2 ♭3 3 4 ♭5 5 ♭6 6 ♭7 7 Minor …" at bounding box center [775, 507] width 1550 height 267
click at [778, 406] on select "Minor Pentatonic Root Minor Pentatonic Major Pentatonic Minor Blues Major Blues…" at bounding box center [822, 414] width 88 height 16
click option "Superlocrian / Altered" at bounding box center [0, 0] width 0 height 0
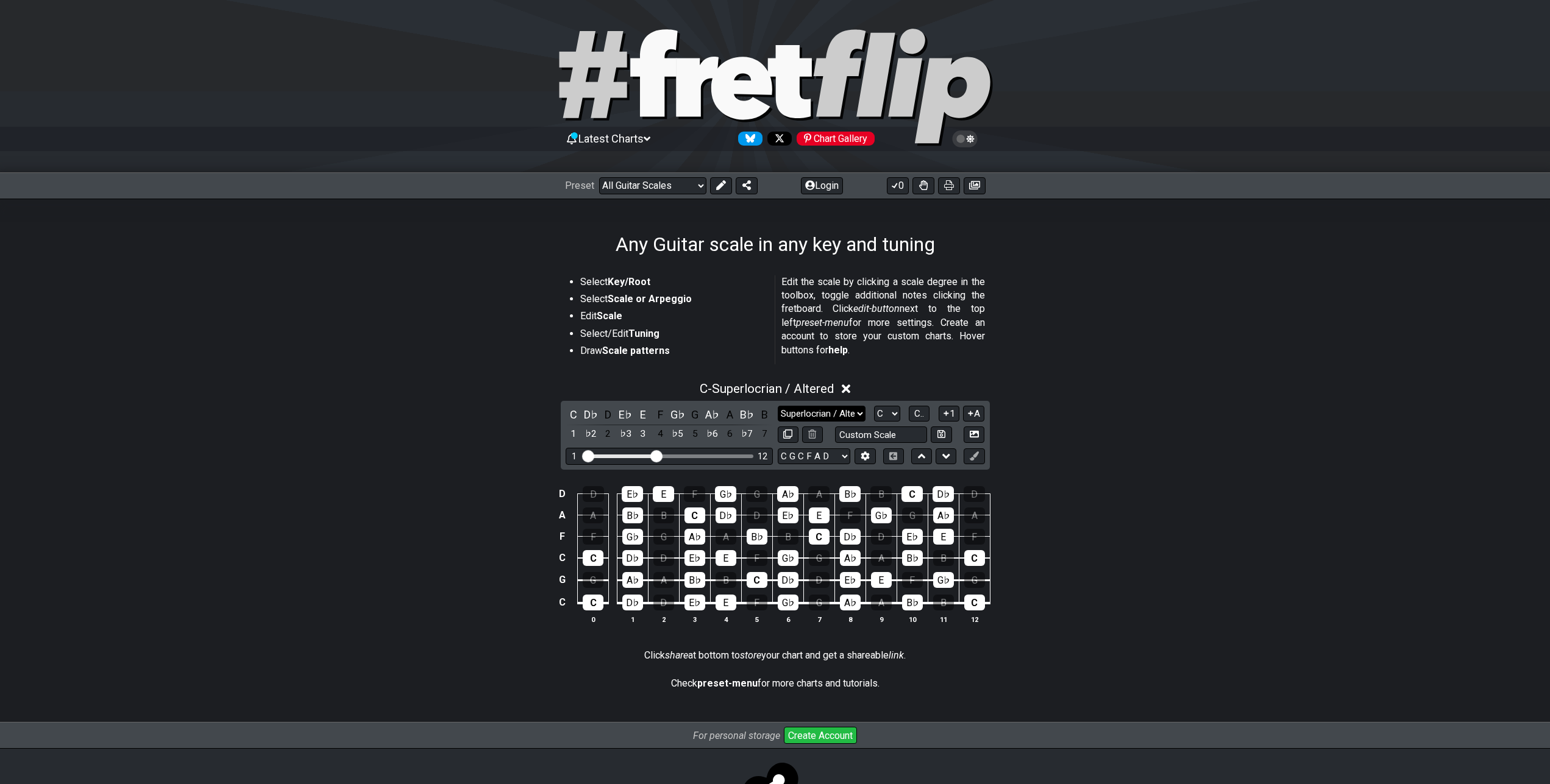
click at [778, 406] on select "Minor Pentatonic Root Minor Pentatonic Major Pentatonic Minor Blues Major Blues…" at bounding box center [822, 414] width 88 height 16
click option "Minor 7th" at bounding box center [0, 0] width 0 height 0
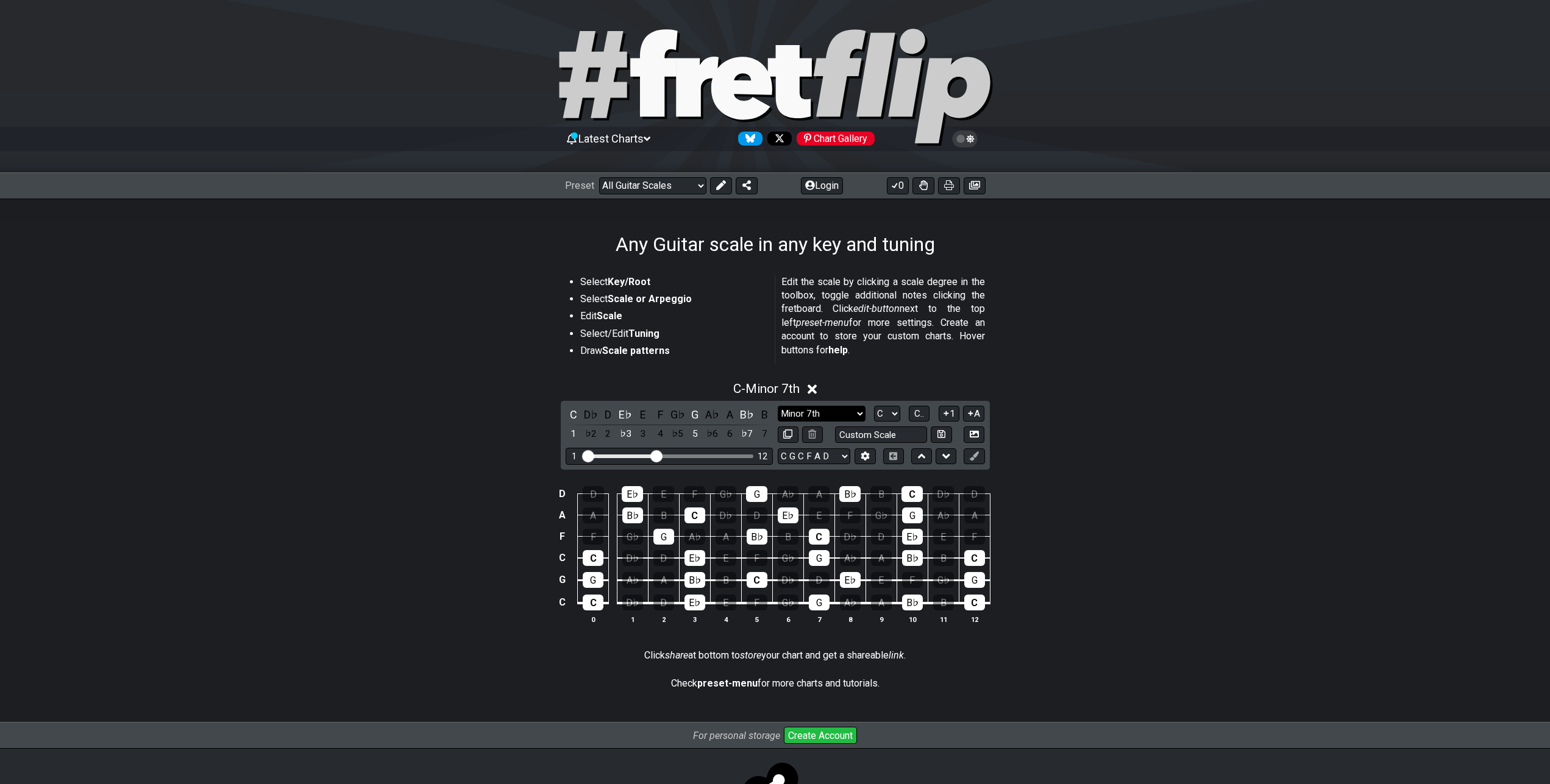
click at [778, 406] on select "Minor Pentatonic Root Minor Pentatonic Major Pentatonic Minor Blues Major Blues…" at bounding box center [822, 414] width 88 height 16
click option "Superlocrian / Altered" at bounding box center [0, 0] width 0 height 0
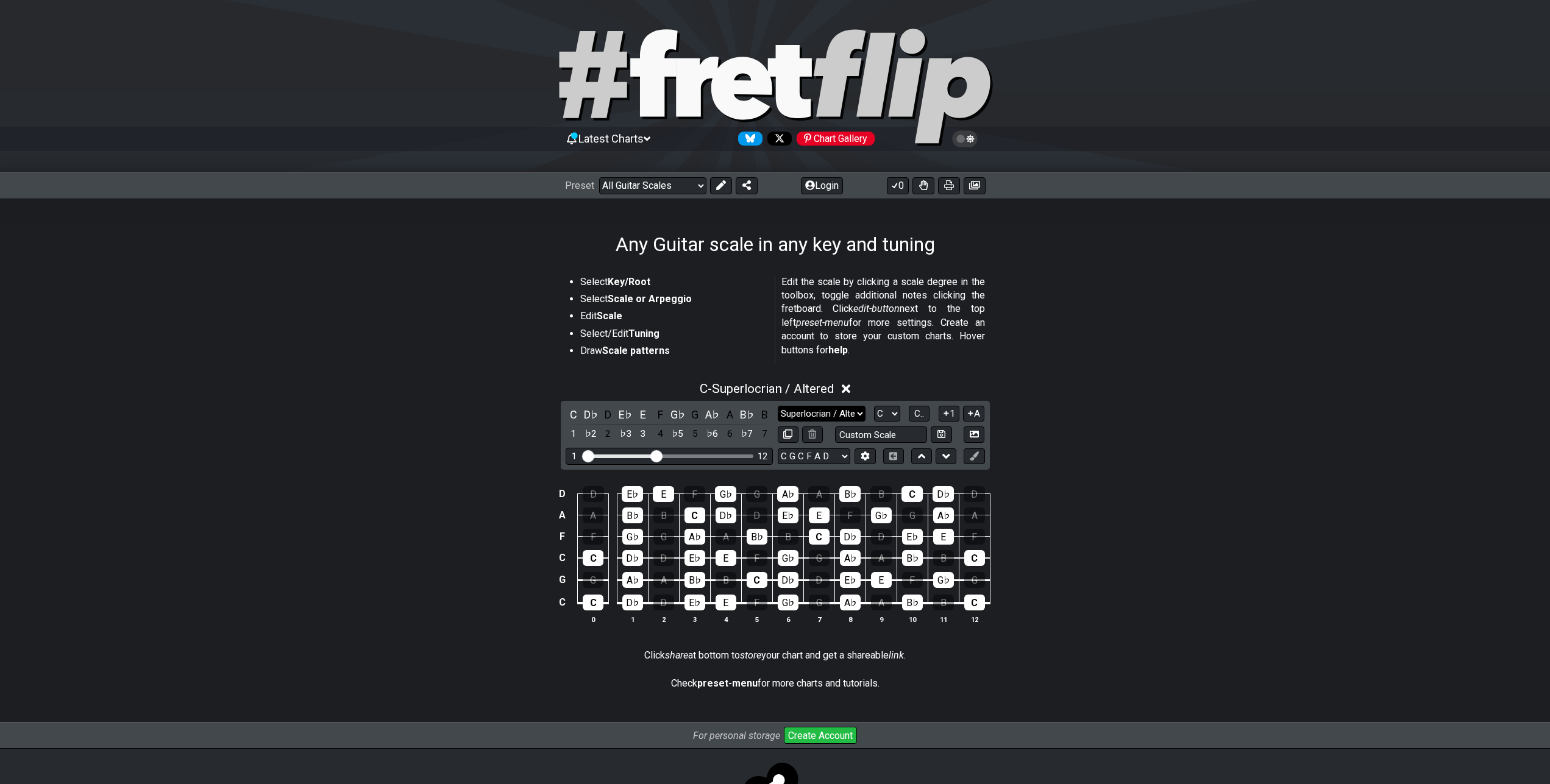
click at [778, 406] on select "Minor Pentatonic Root Minor Pentatonic Major Pentatonic Minor Blues Major Blues…" at bounding box center [822, 414] width 88 height 16
select select "Sym. Dim. / Half-Whole"
click option "Sym. Dim. / Half-Whole" at bounding box center [0, 0] width 0 height 0
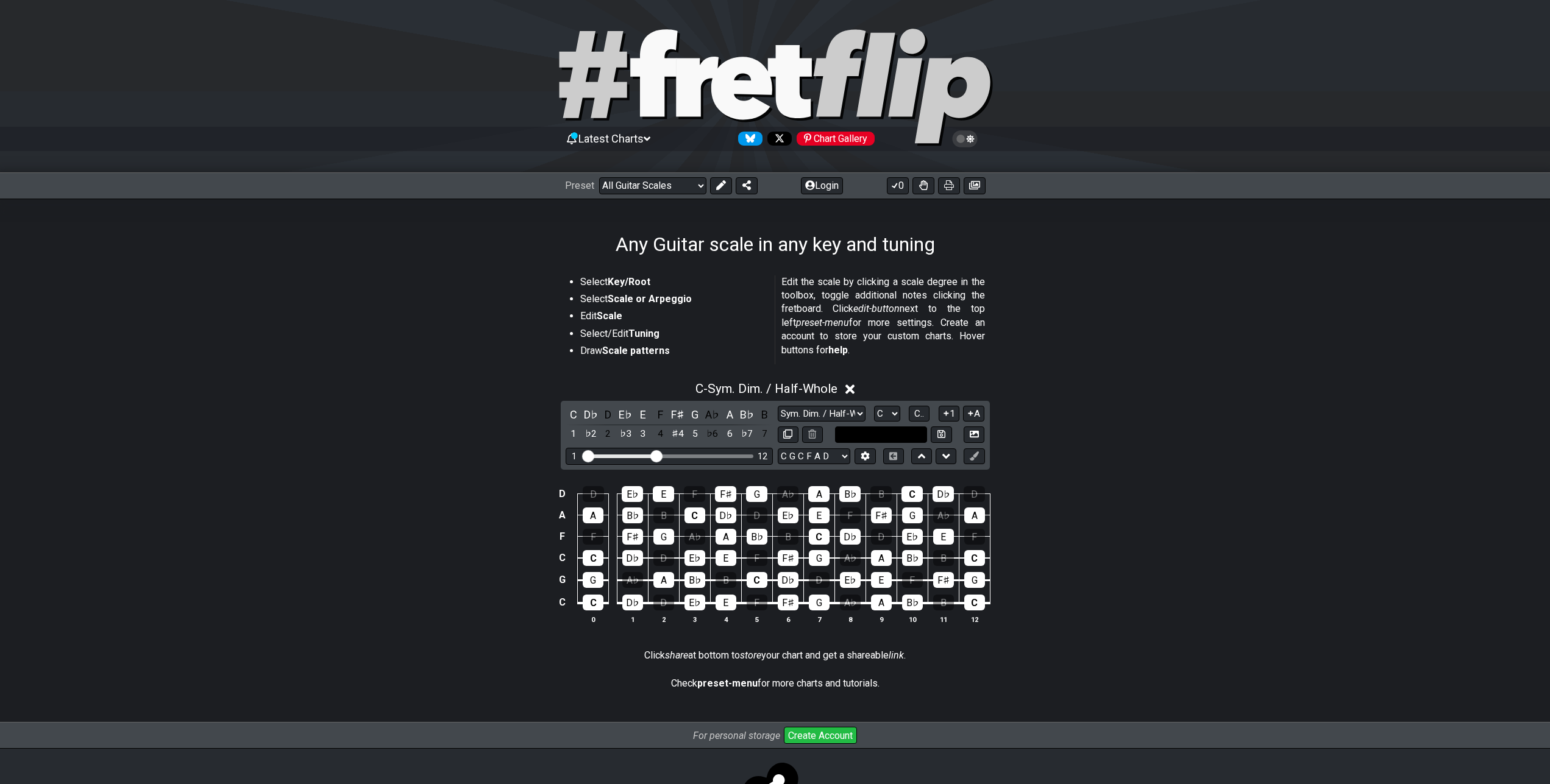
click at [872, 431] on input "text" at bounding box center [881, 434] width 93 height 16
type input "Custom Scale"
click at [778, 406] on select "Minor Pentatonic Root Minor Pentatonic Major Pentatonic Minor Blues Major Blues…" at bounding box center [822, 414] width 88 height 16
click option "Dorian" at bounding box center [0, 0] width 0 height 0
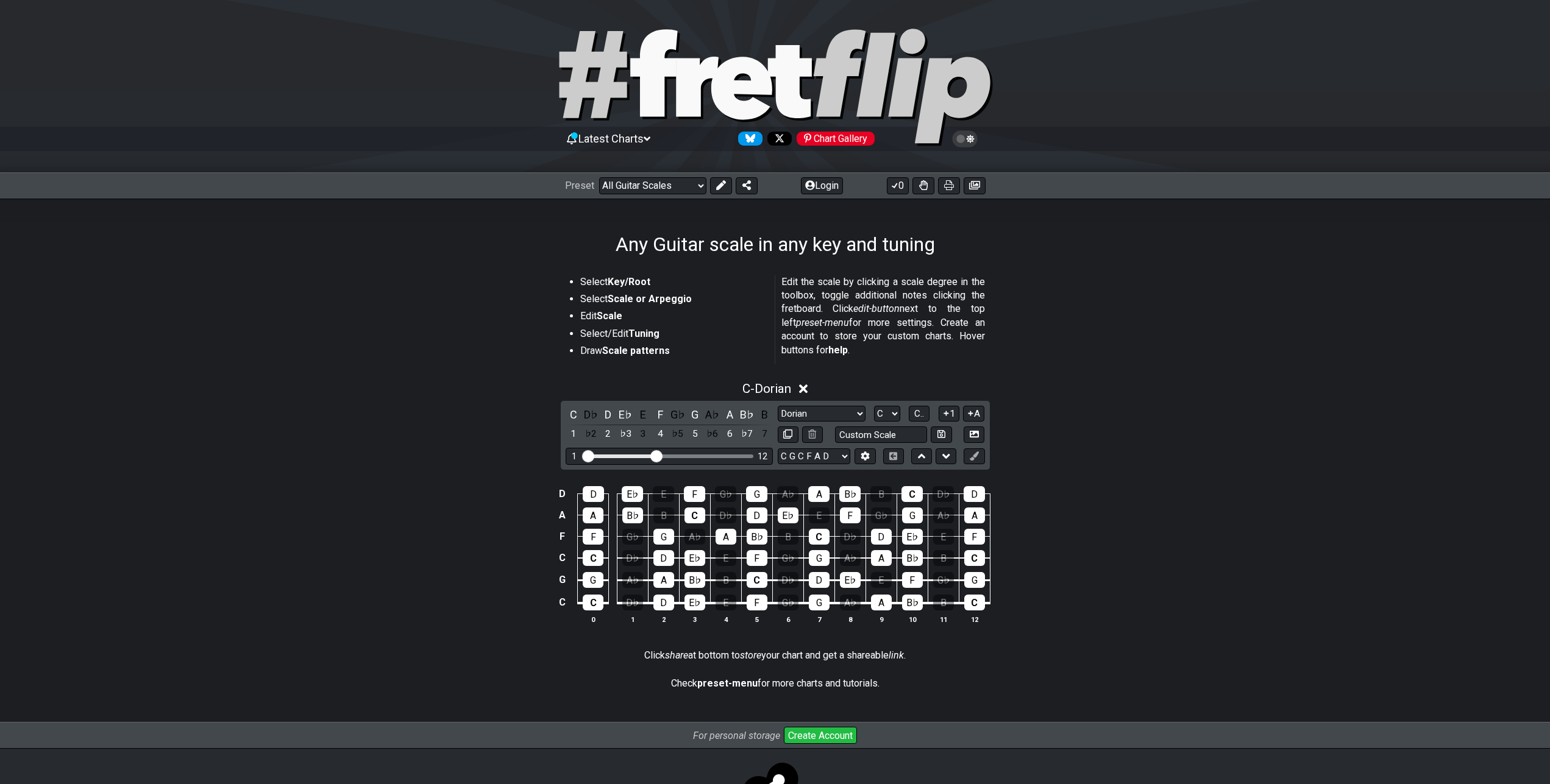
click at [968, 365] on div "Select Key/Root Select Scale or Arpeggio Edit Scale Select/Edit Tuning Draw Sca…" at bounding box center [776, 322] width 419 height 104
click at [823, 494] on div "A" at bounding box center [819, 494] width 21 height 16
click at [823, 495] on div "A" at bounding box center [819, 494] width 21 height 16
click at [608, 433] on div "2" at bounding box center [608, 434] width 16 height 16
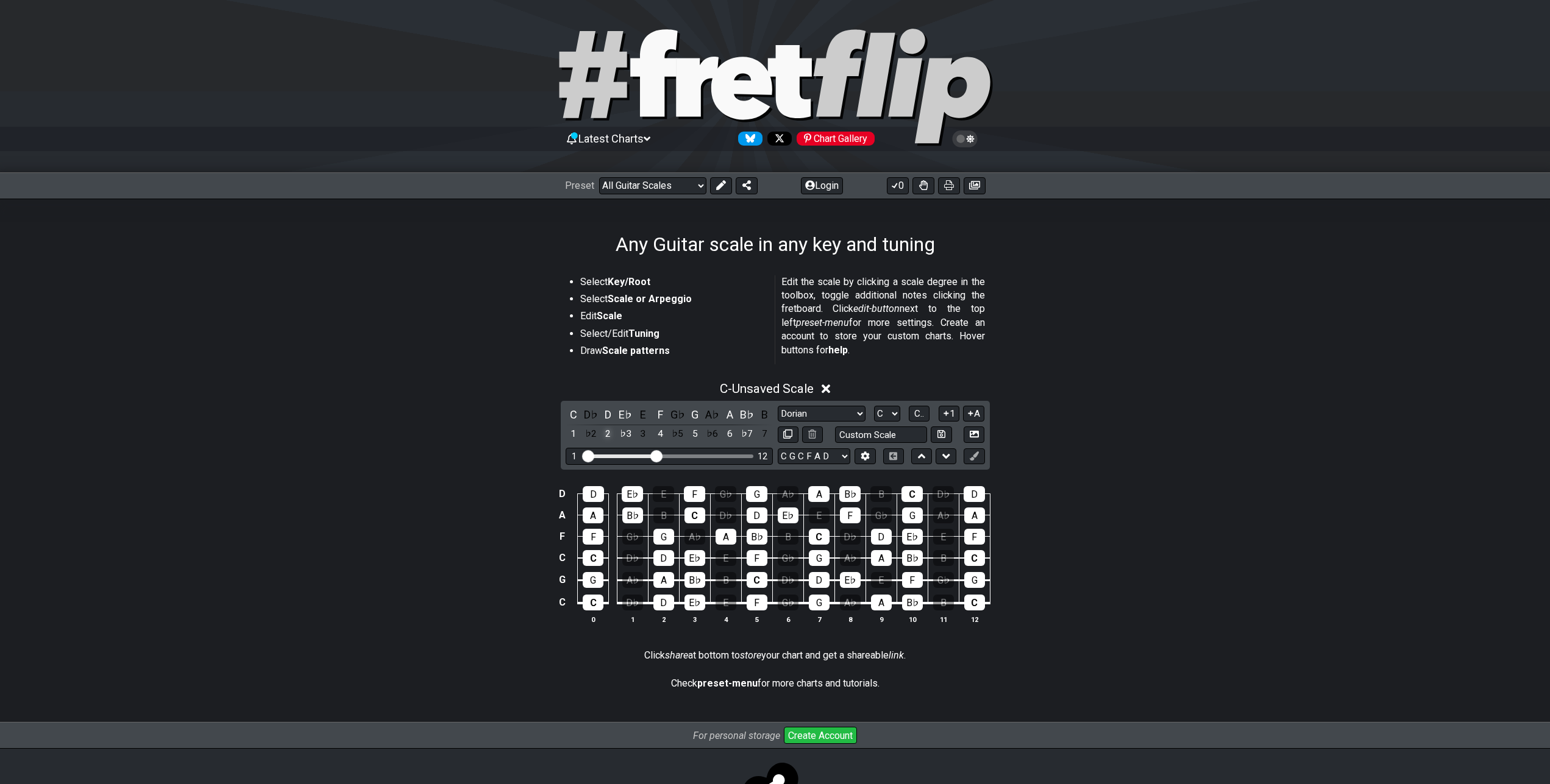
click at [608, 433] on div "2" at bounding box center [608, 434] width 16 height 16
click at [532, 490] on div "D D E♭ E F G♭ G A♭ A B♭ B C D♭ D A A B♭ B C D♭ D E♭ E F G♭ G A♭ A F F G♭ G A♭ A…" at bounding box center [775, 556] width 1550 height 171
click at [635, 514] on div "B♭" at bounding box center [632, 515] width 21 height 16
click at [857, 454] on button at bounding box center [865, 456] width 21 height 16
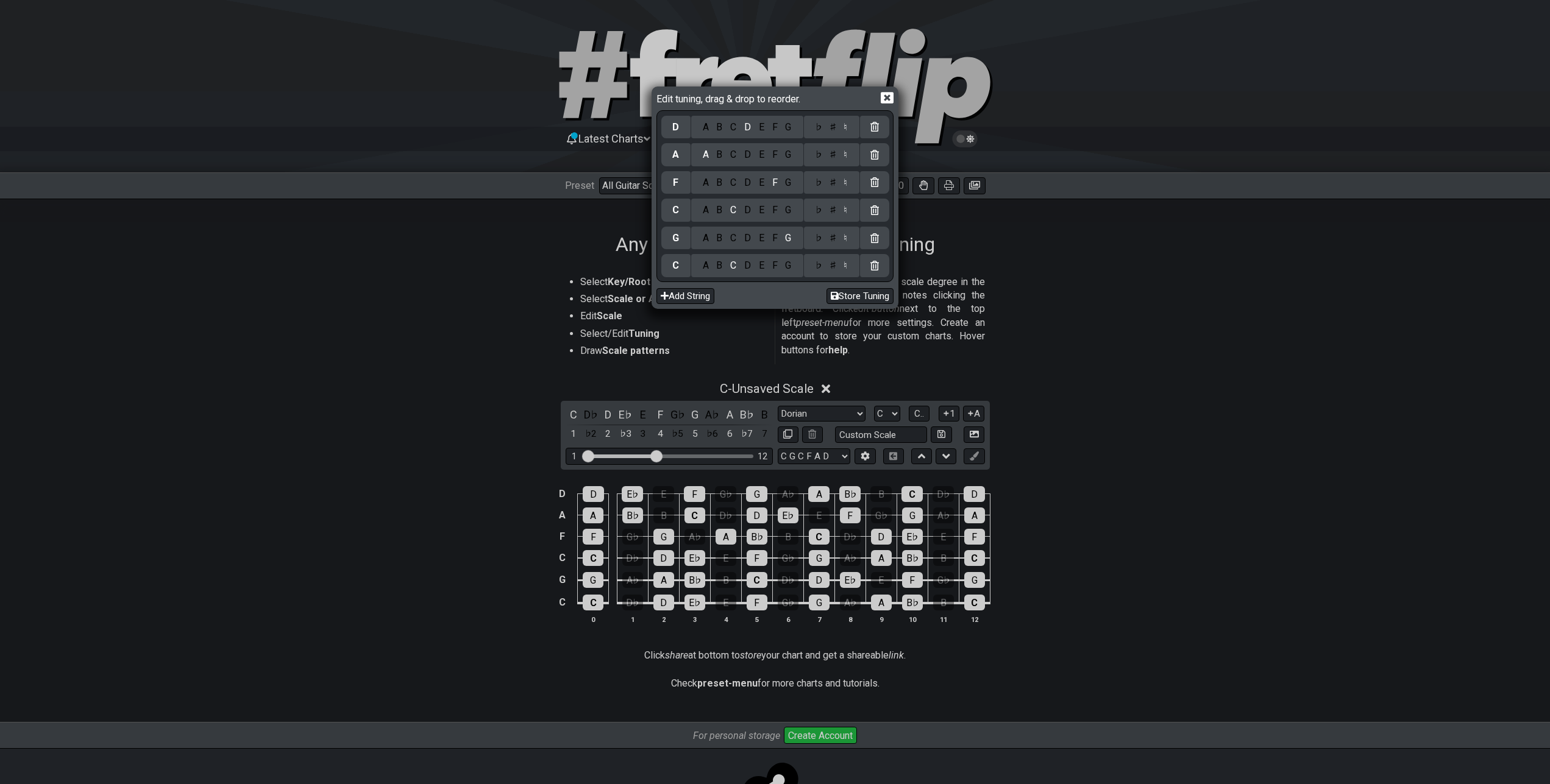
click at [887, 102] on icon at bounding box center [887, 97] width 12 height 12
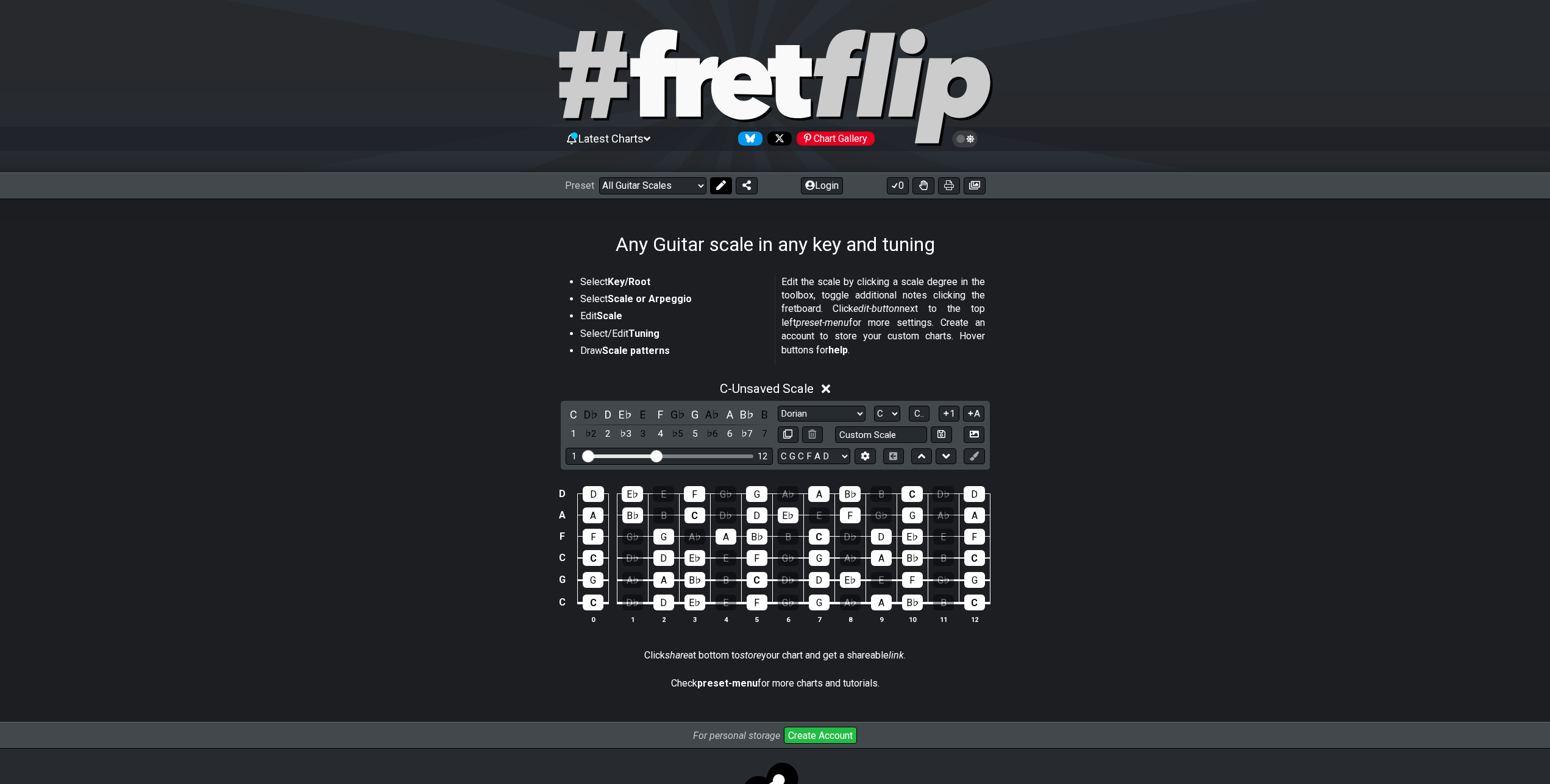
click at [715, 191] on button at bounding box center [721, 186] width 22 height 17
click at [792, 182] on icon at bounding box center [795, 185] width 10 height 10
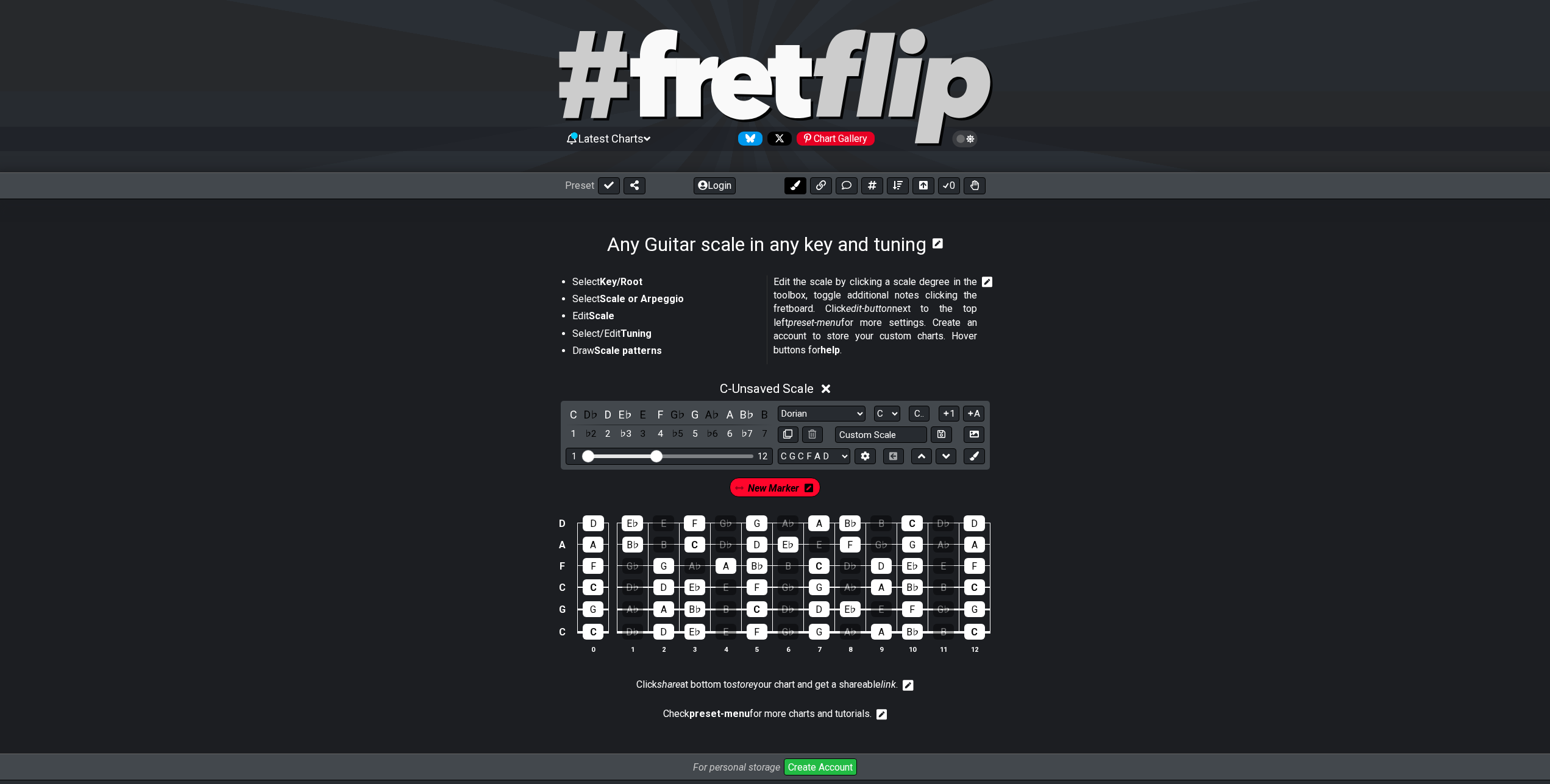
click at [792, 182] on icon at bounding box center [795, 185] width 10 height 10
click at [736, 489] on span "New Marker" at bounding box center [725, 488] width 57 height 18
drag, startPoint x: 755, startPoint y: 489, endPoint x: 686, endPoint y: 486, distance: 69.1
click at [686, 486] on div "New Marker New Marker" at bounding box center [775, 487] width 198 height 24
click at [700, 486] on span "New Marker" at bounding box center [723, 488] width 51 height 18
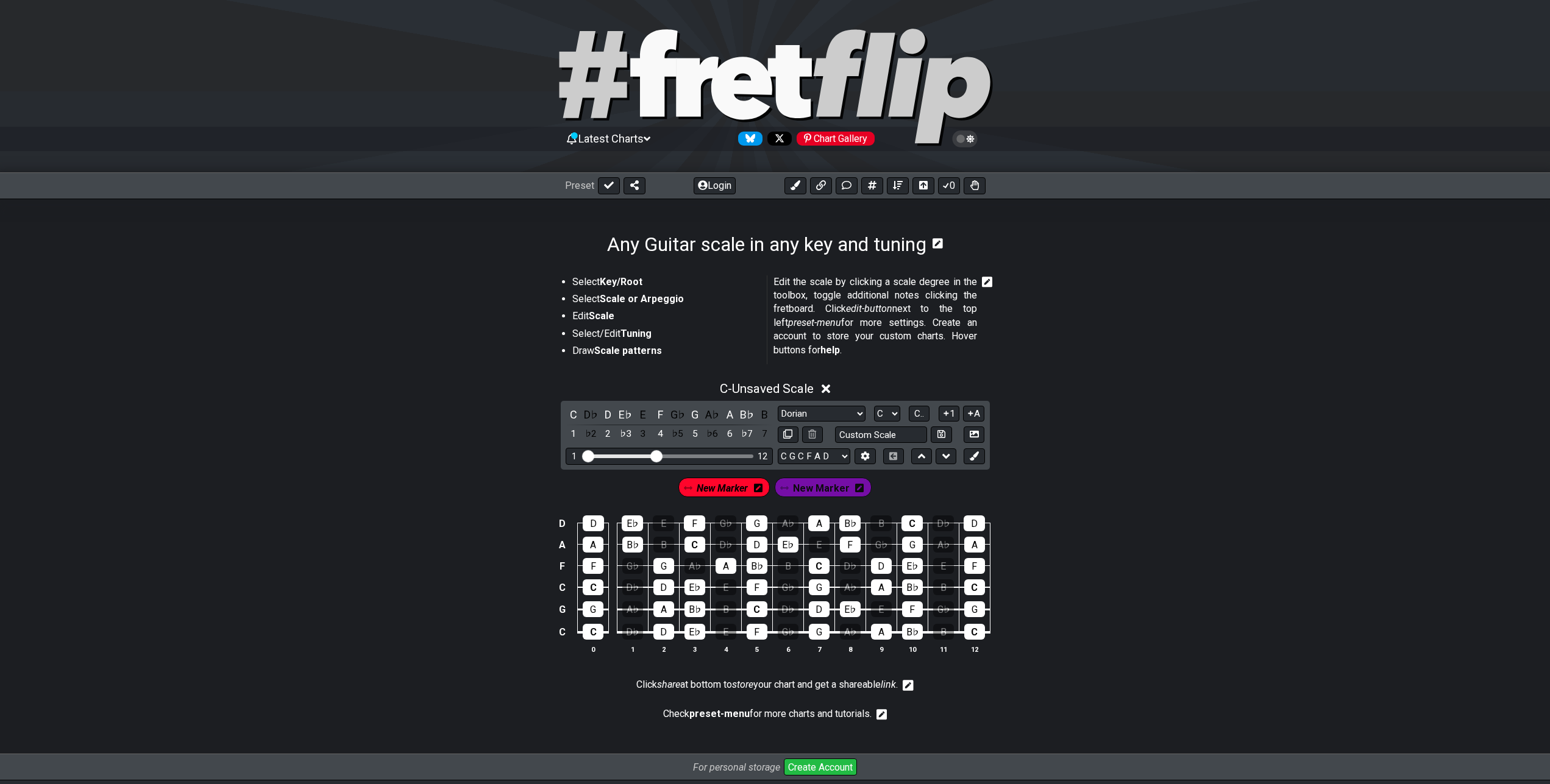
click at [700, 486] on span "New Marker" at bounding box center [723, 488] width 51 height 18
click at [699, 486] on span "New Marker" at bounding box center [723, 488] width 51 height 18
drag, startPoint x: 697, startPoint y: 490, endPoint x: 605, endPoint y: 439, distance: 105.2
click at [605, 439] on div "C - Unsaved Scale C D♭ D E♭ E F G♭ G A♭ A B♭ B 1 ♭2 2 ♭3 3 4 ♭5 5 ♭6 6 ♭7 7 Min…" at bounding box center [775, 523] width 1550 height 298
click at [609, 436] on div "2" at bounding box center [608, 434] width 16 height 16
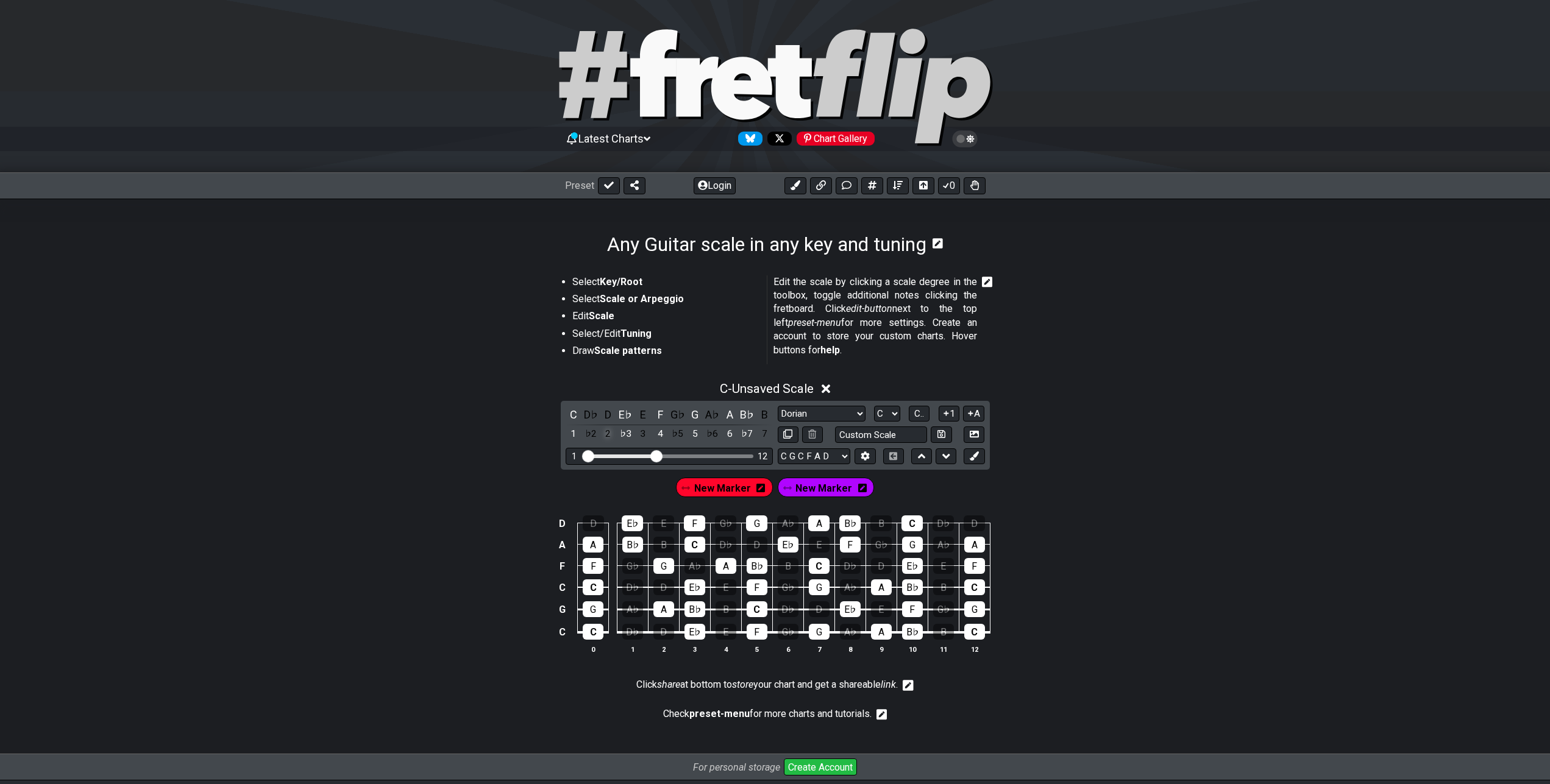
click at [609, 436] on div "2" at bounding box center [608, 434] width 16 height 16
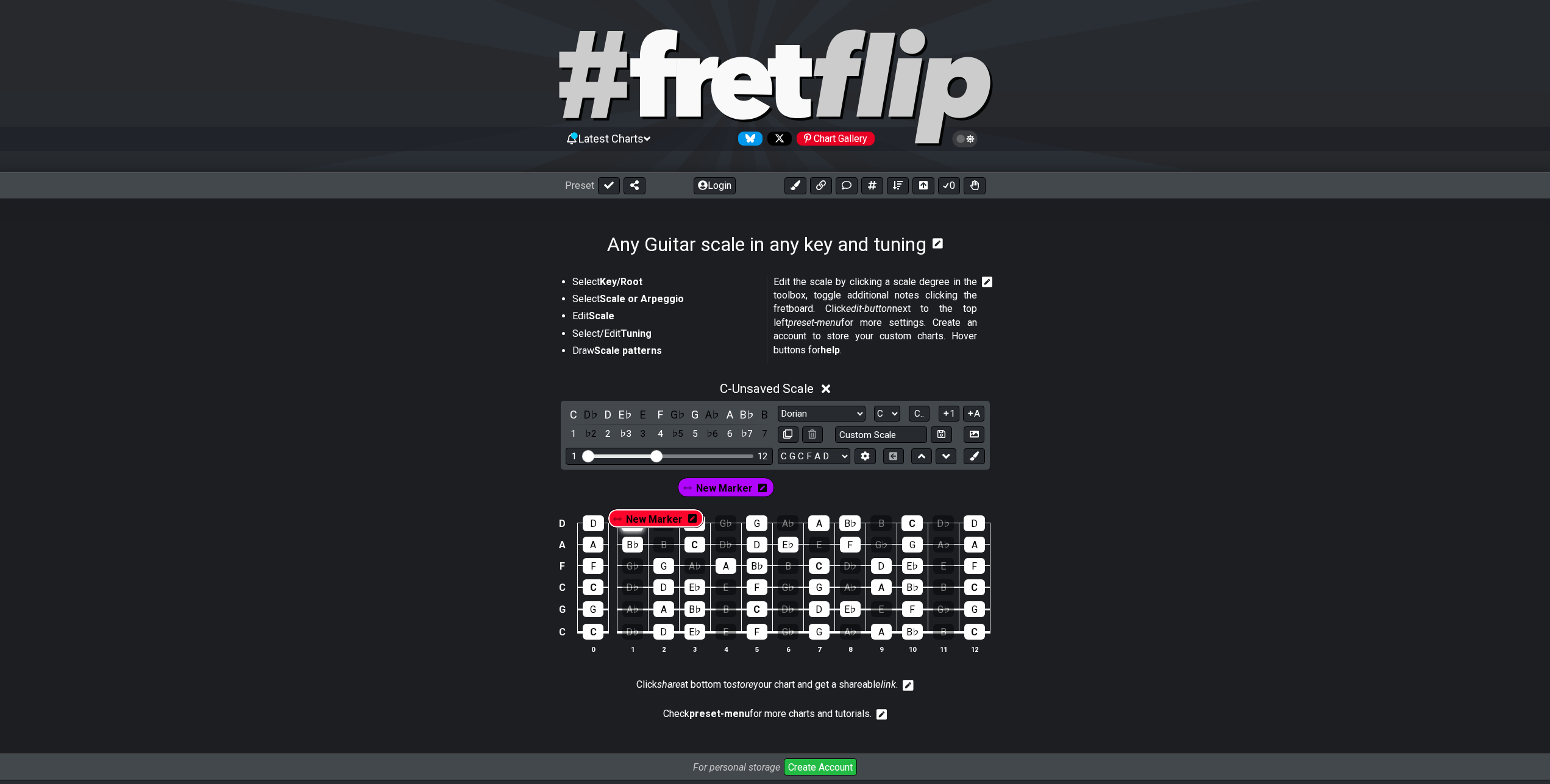
drag, startPoint x: 711, startPoint y: 488, endPoint x: 635, endPoint y: 521, distance: 82.9
click at [635, 521] on section "New Marker New Marker D D E♭ E F G♭ G A♭ A B♭ B C D♭ D A A B♭ B C D♭ D E♭ E F G…" at bounding box center [775, 570] width 1550 height 202
click at [689, 492] on icon at bounding box center [685, 488] width 9 height 9
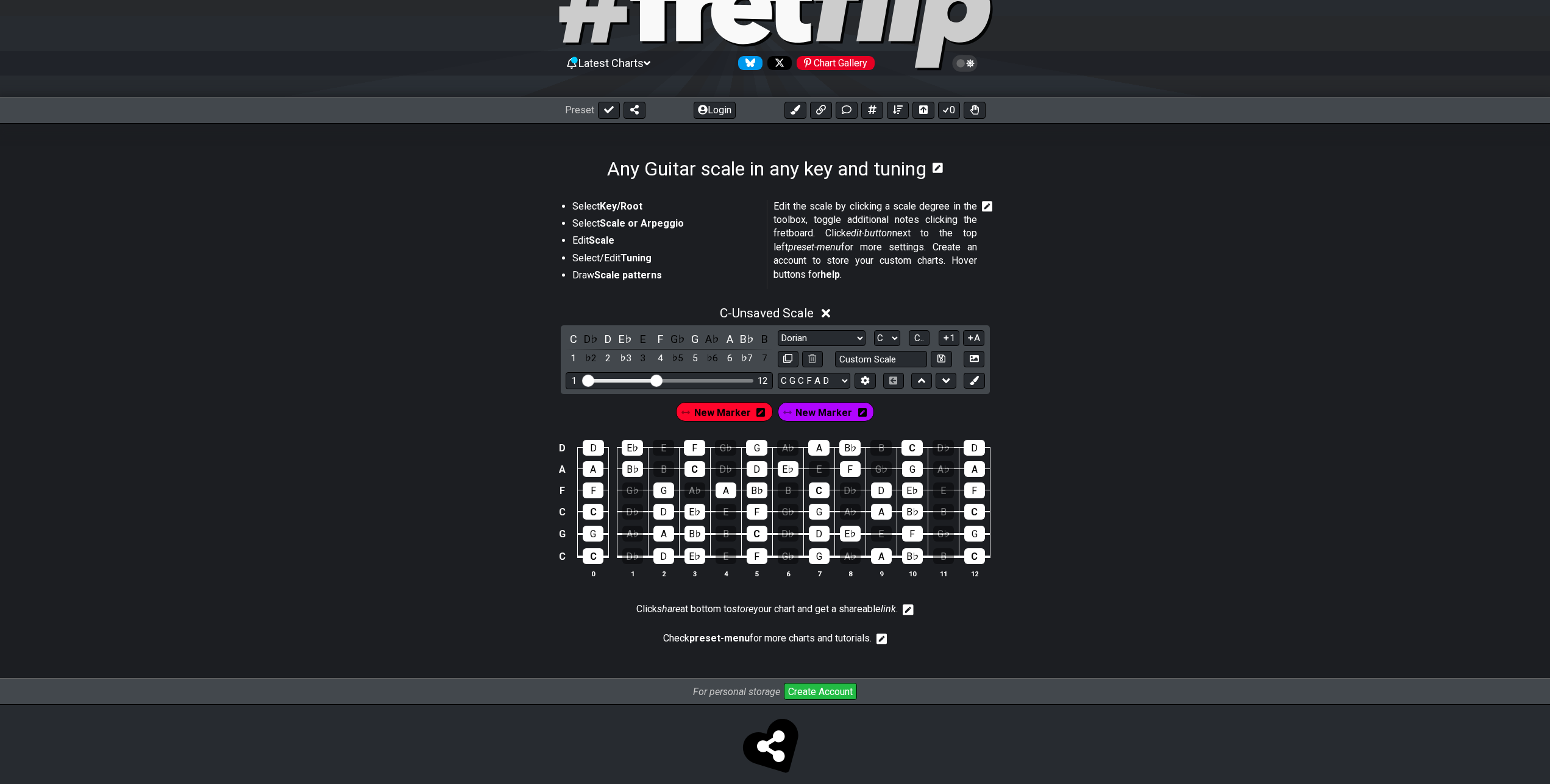
scroll to position [90, 0]
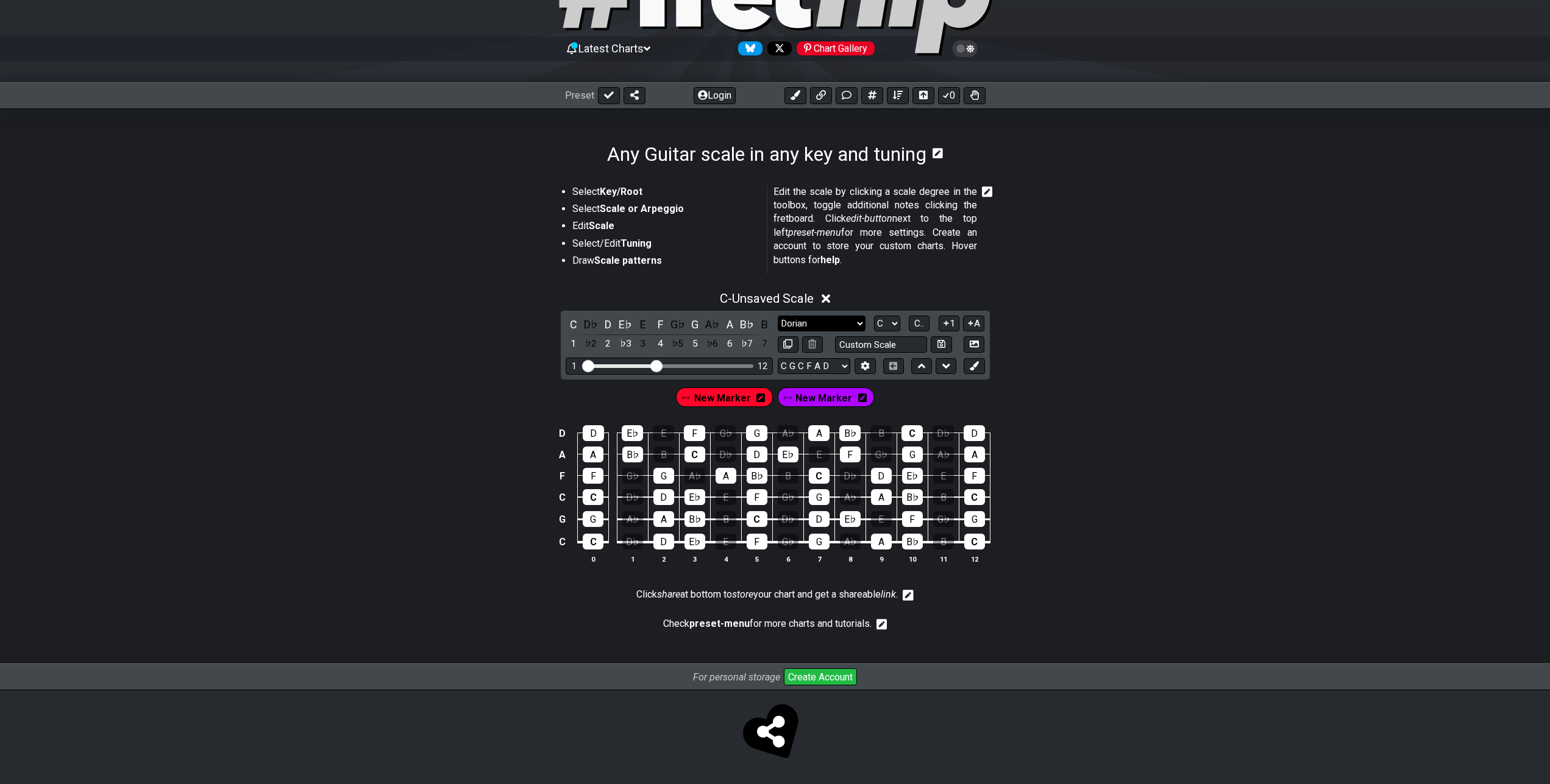
click at [778, 316] on select "Minor Pentatonic Root Minor Pentatonic Major Pentatonic Minor Blues Major Blues…" at bounding box center [822, 323] width 88 height 16
click option "Minor / Aeolian" at bounding box center [0, 0] width 0 height 0
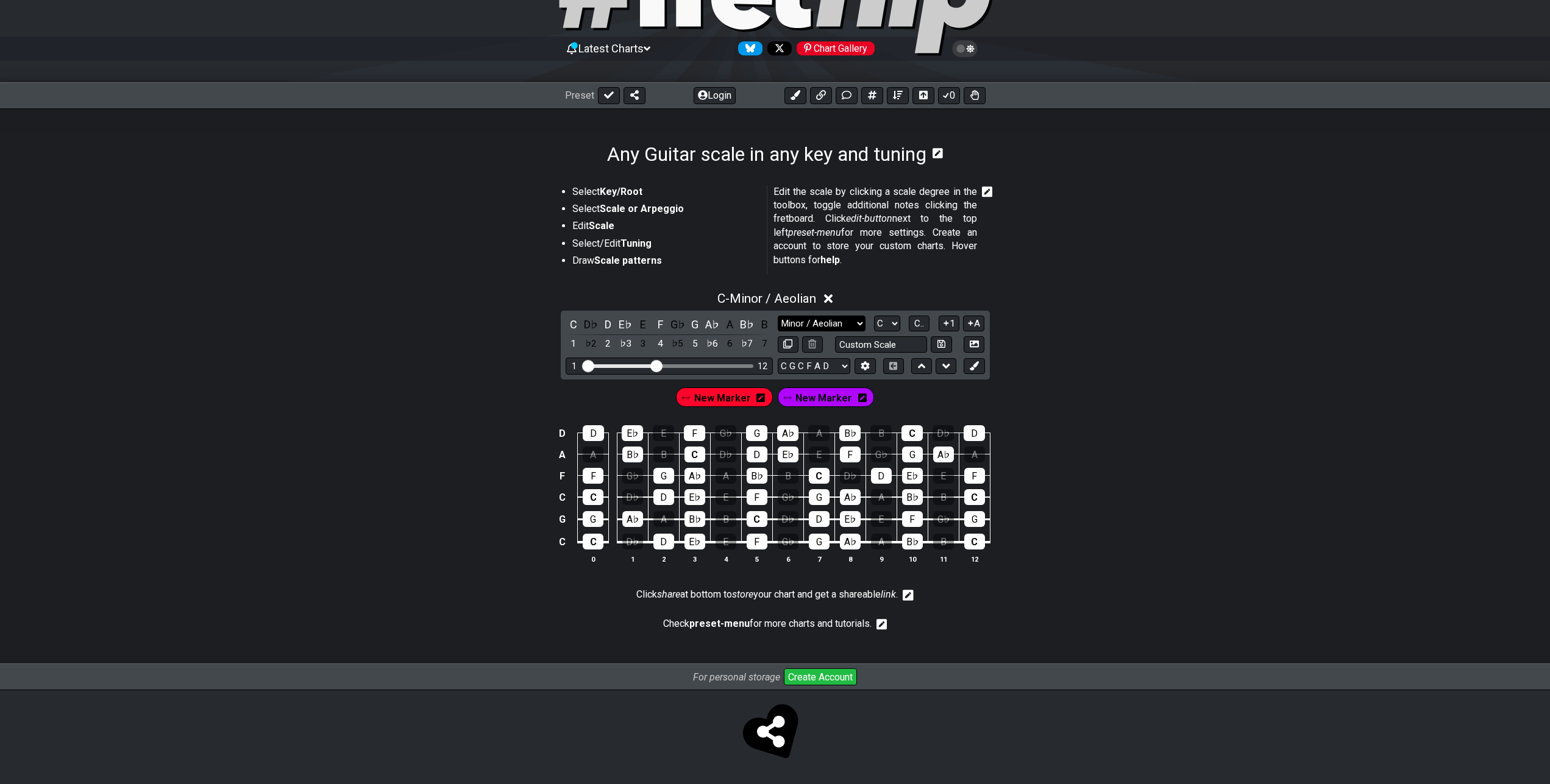
click at [778, 316] on select "Minor Pentatonic Root Minor Pentatonic Major Pentatonic Minor Blues Major Blues…" at bounding box center [822, 323] width 88 height 16
select select "Dorian"
click option "Dorian" at bounding box center [0, 0] width 0 height 0
